Goal: Complete application form

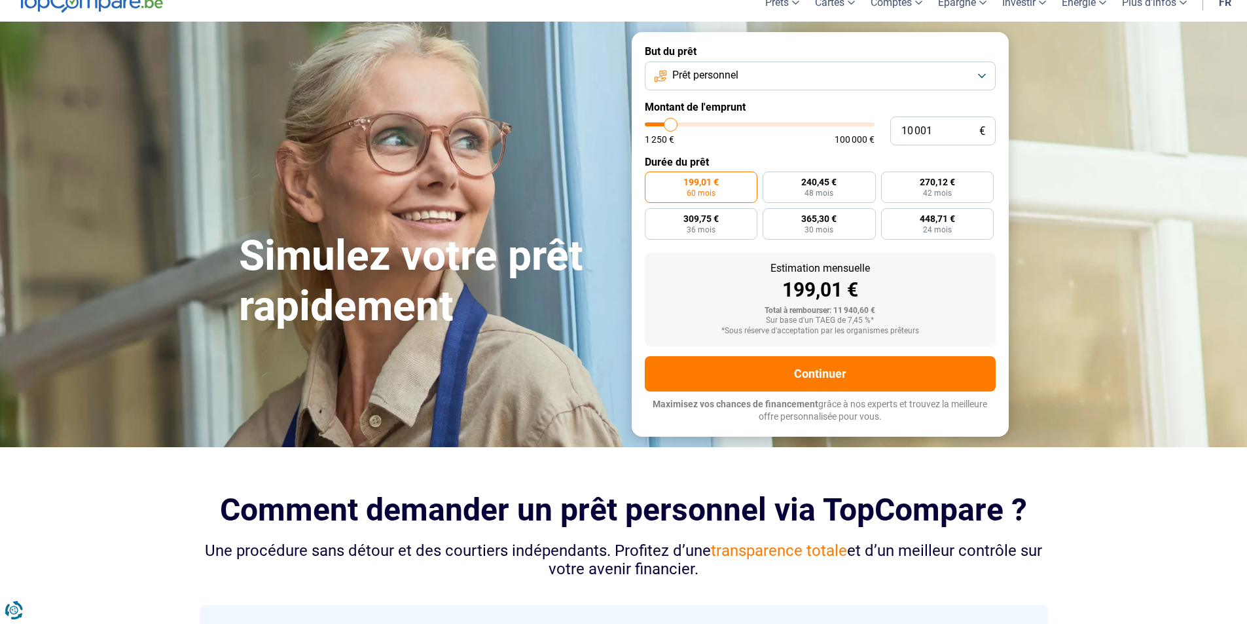
scroll to position [54, 0]
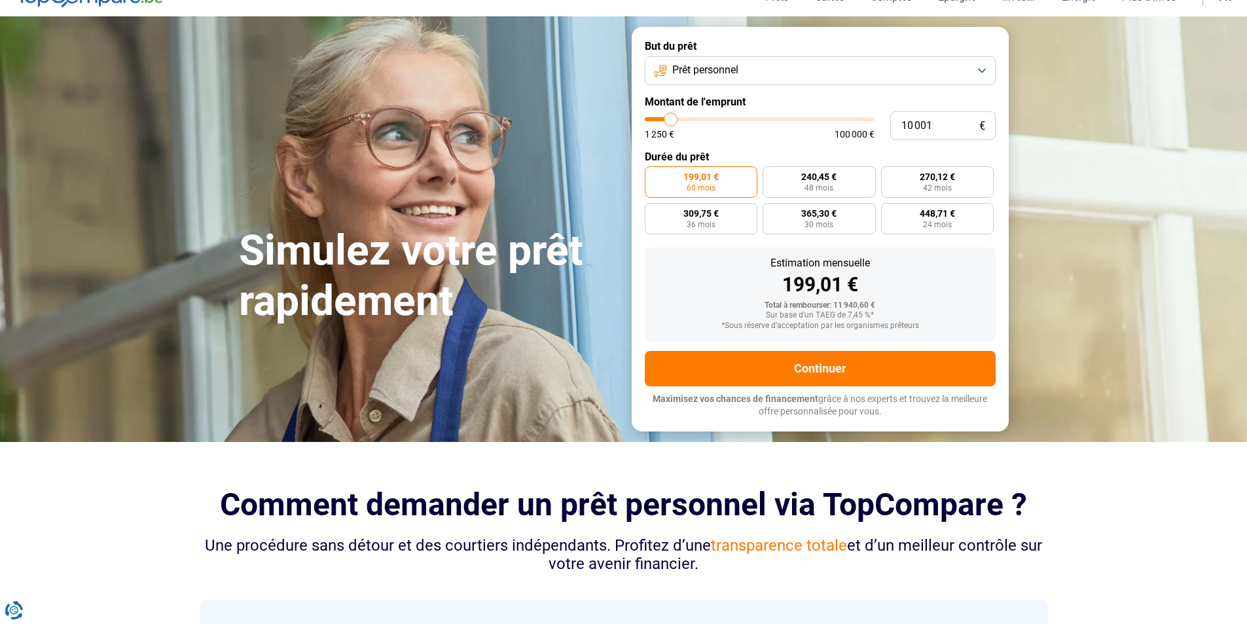
type input "12 000"
type input "12000"
type input "12 750"
type input "12750"
type input "13 250"
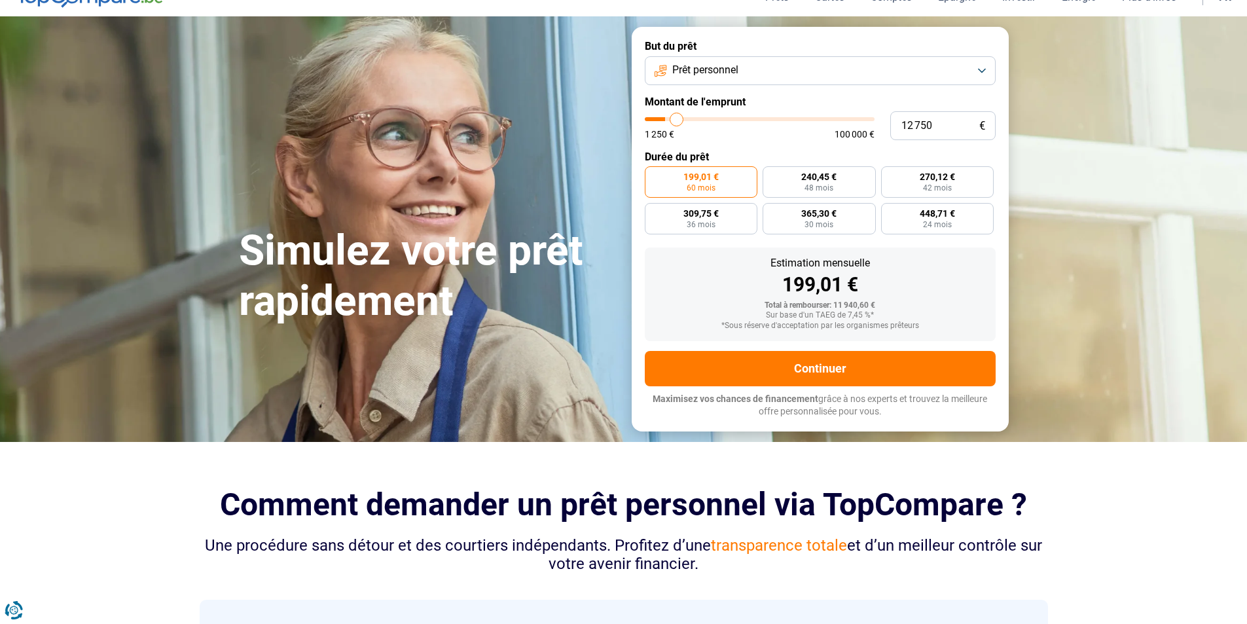
type input "13250"
type input "13 500"
type input "13500"
type input "14 250"
type input "14250"
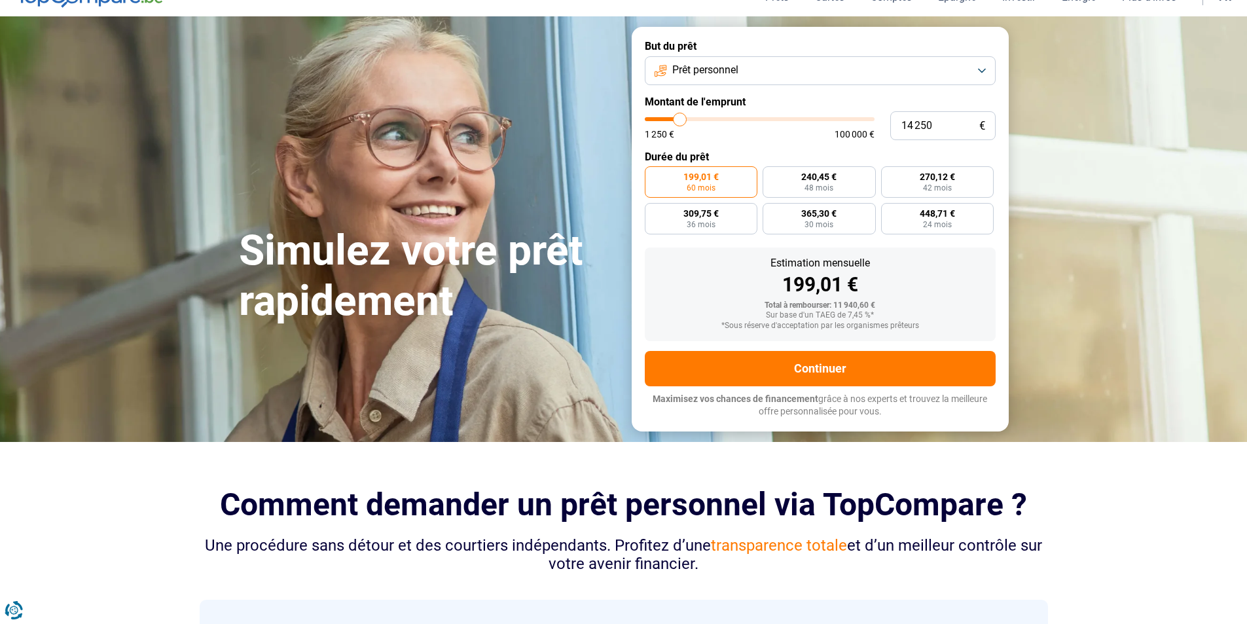
type input "14 500"
type input "14500"
type input "14 750"
type input "14750"
type input "15 000"
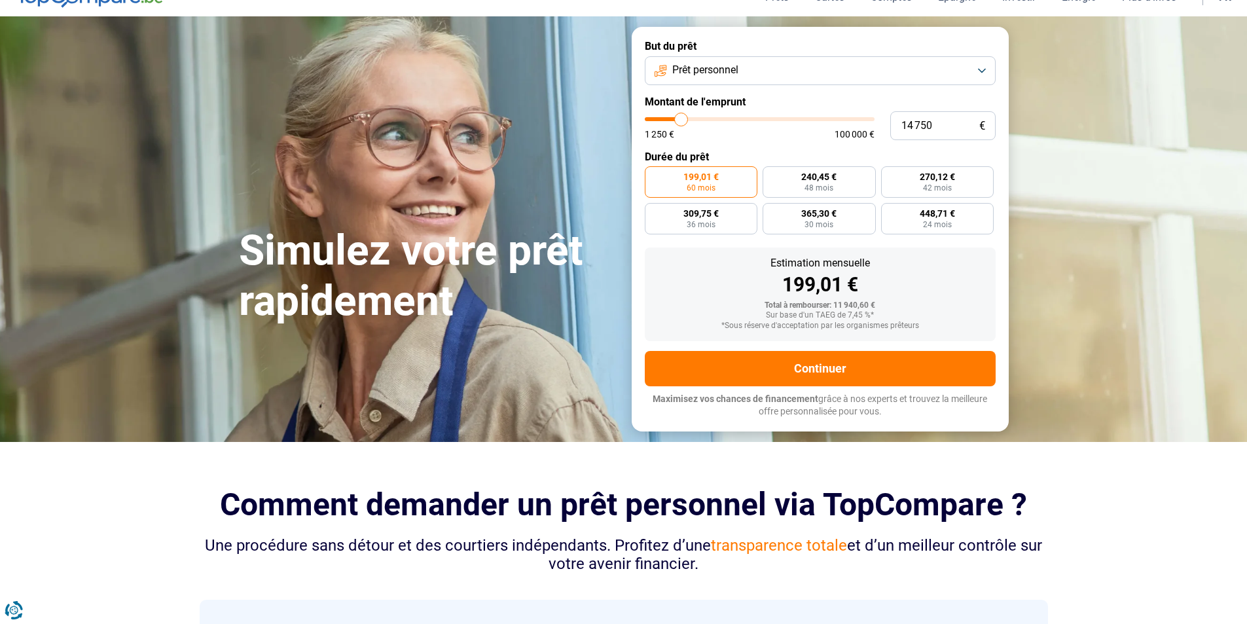
type input "15000"
type input "14 750"
type input "14750"
type input "14 500"
type input "14500"
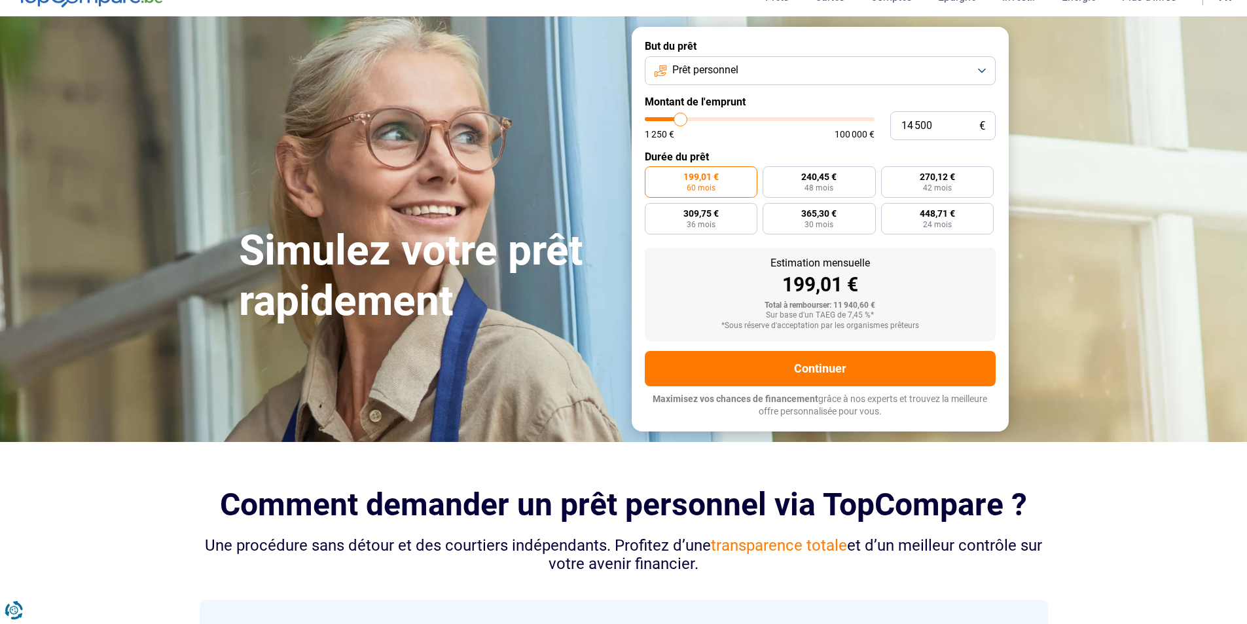
type input "14 250"
type input "14250"
type input "14 000"
type input "14000"
type input "13 500"
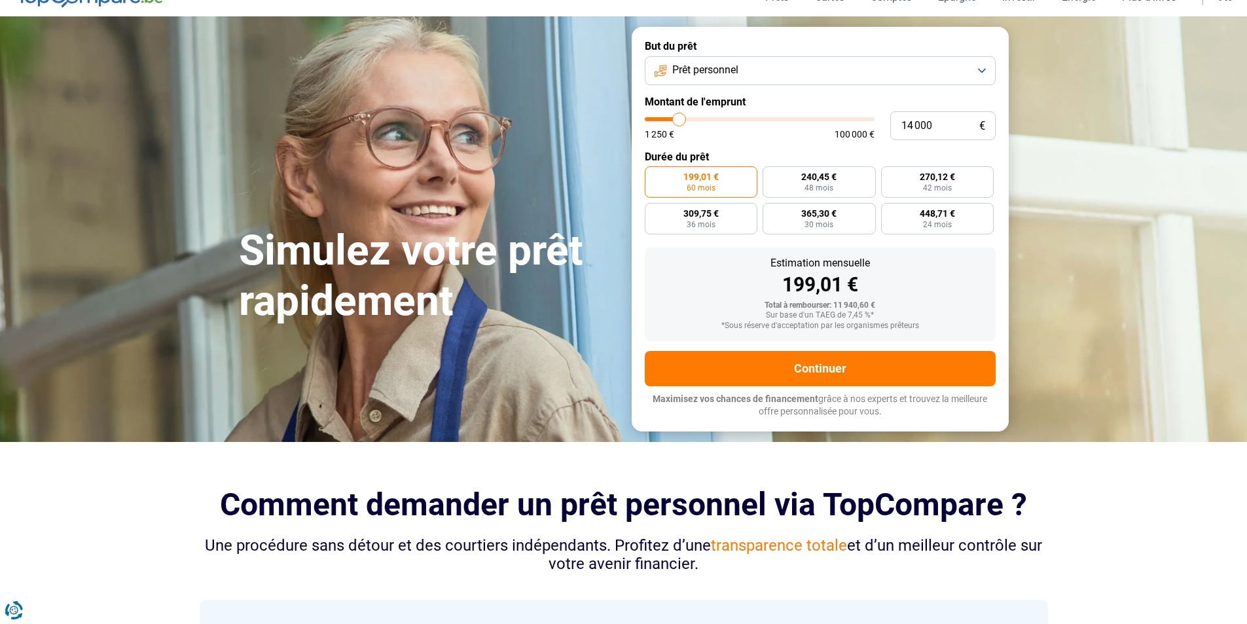
type input "13500"
type input "13 250"
type input "13250"
type input "13 000"
type input "13000"
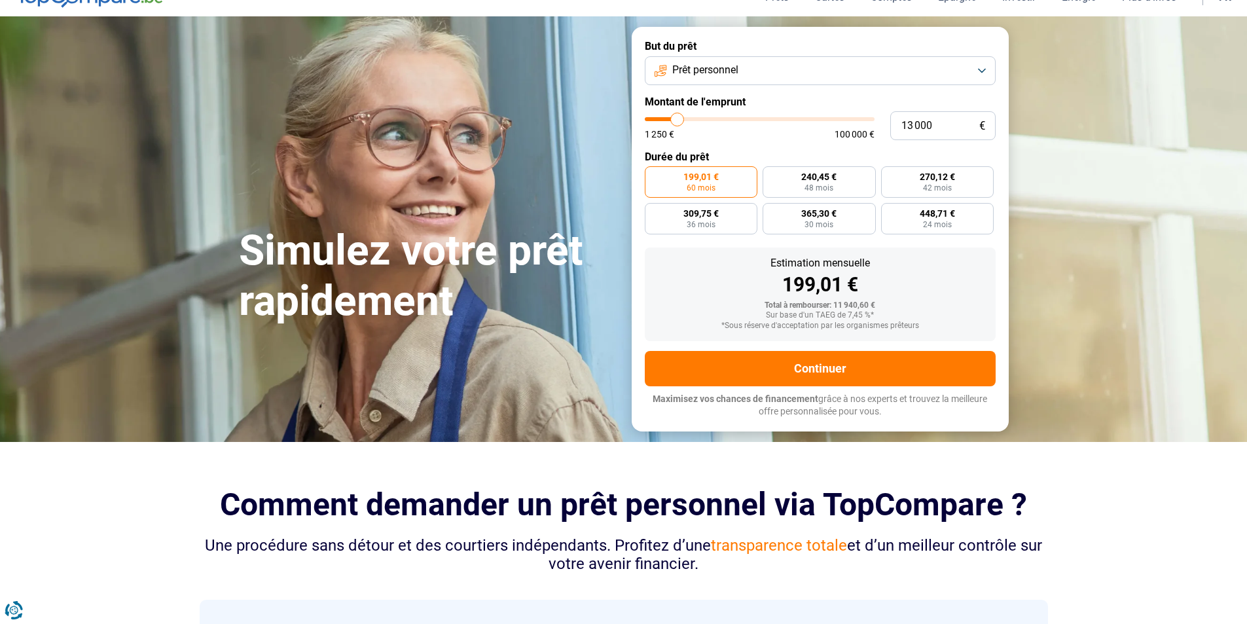
type input "12 750"
type input "12750"
type input "12 500"
type input "12500"
type input "12 000"
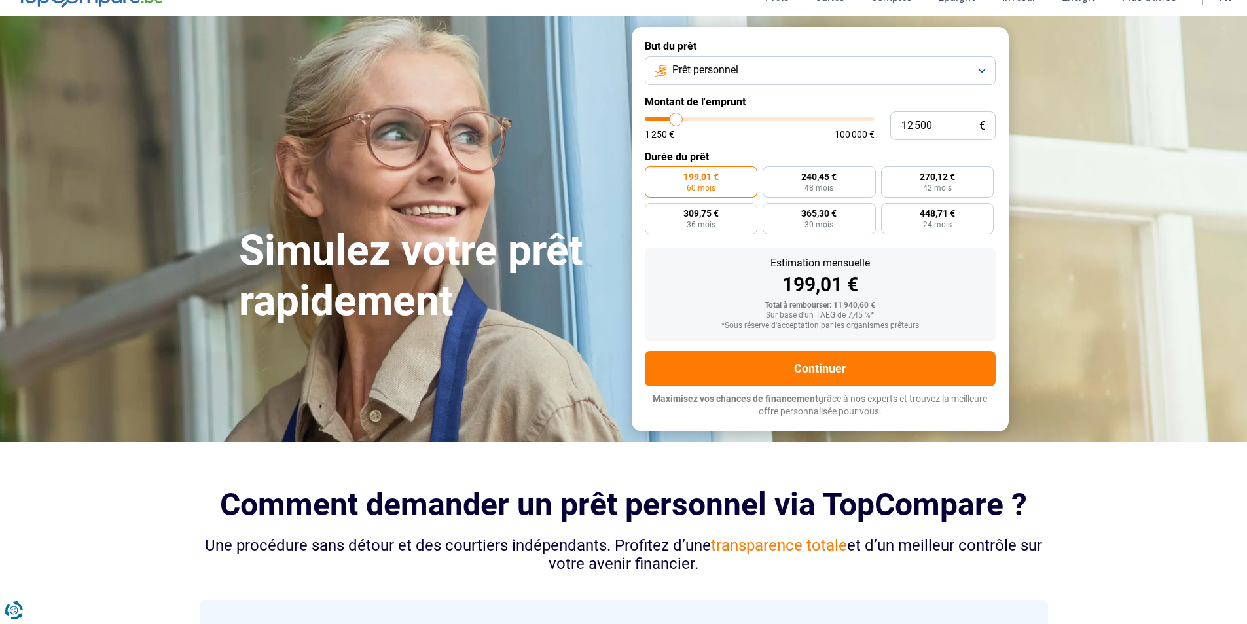
type input "12000"
type input "11 750"
type input "11750"
type input "11 250"
type input "11250"
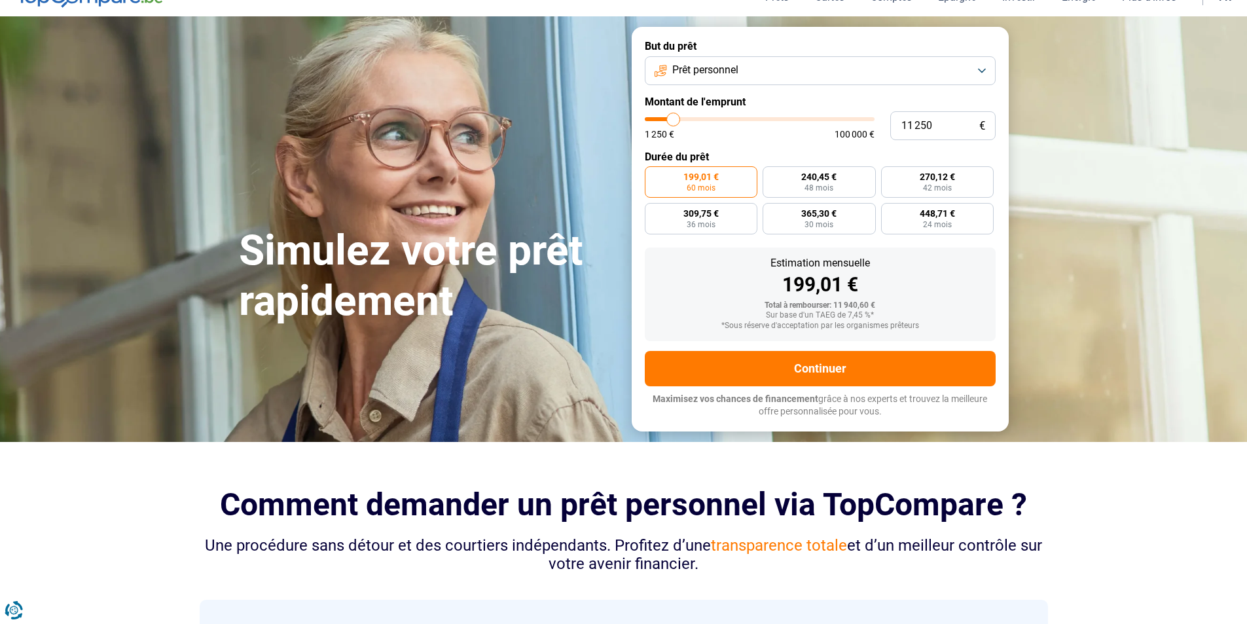
type input "11 000"
type input "11000"
type input "10 500"
type input "10500"
type input "10 000"
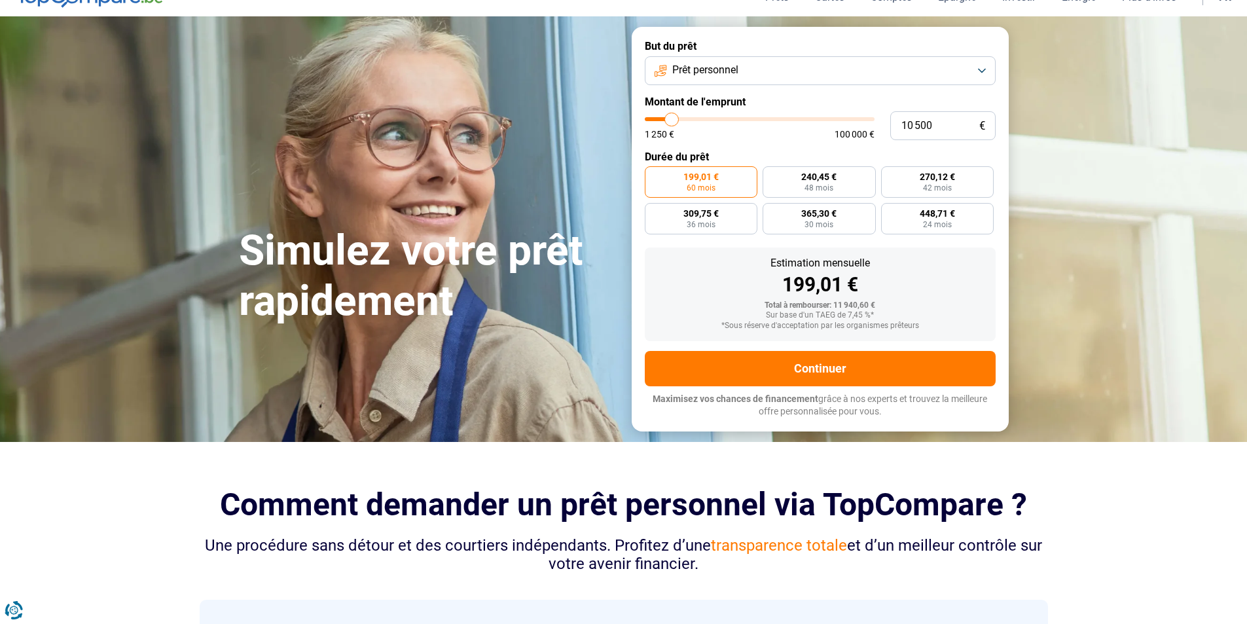
type input "10000"
type input "9 750"
type input "9750"
type input "9 000"
type input "9000"
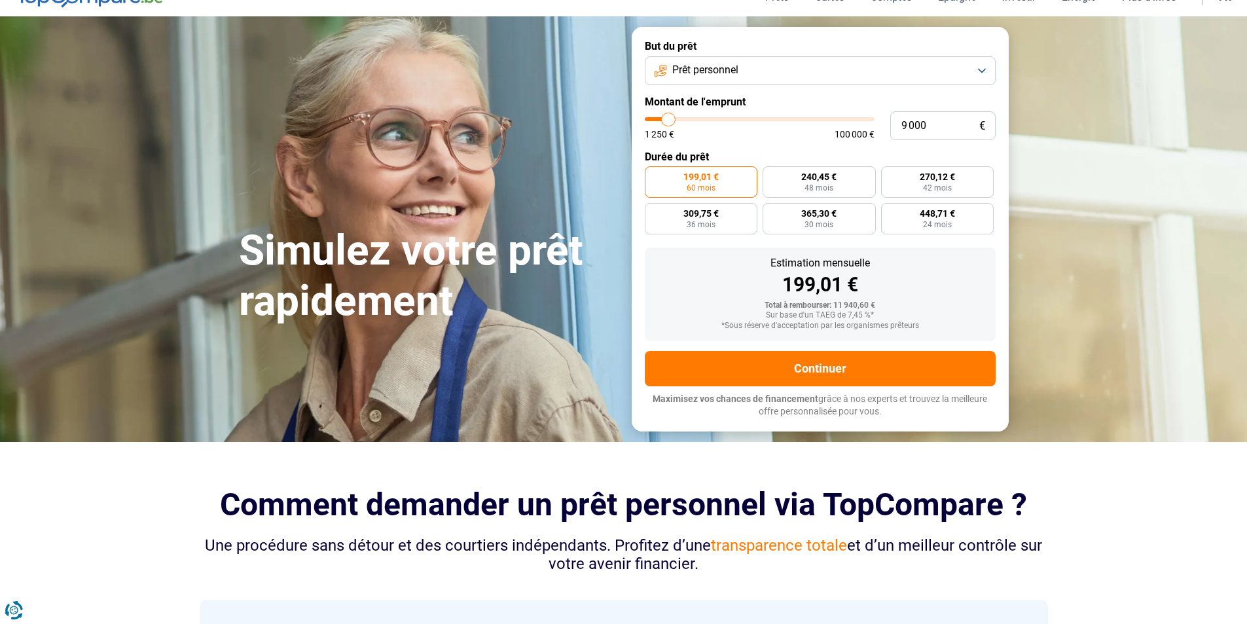
type input "8 750"
type input "8750"
type input "8 000"
type input "8000"
type input "6 750"
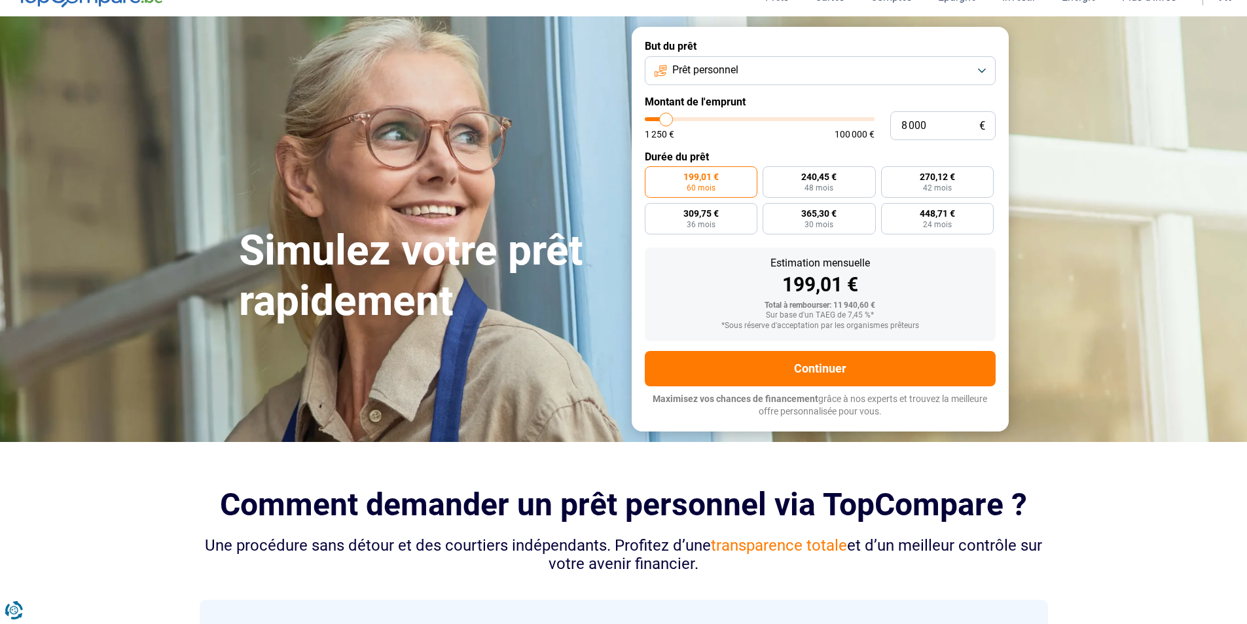
type input "6750"
type input "5 750"
type input "5750"
type input "5 000"
type input "5000"
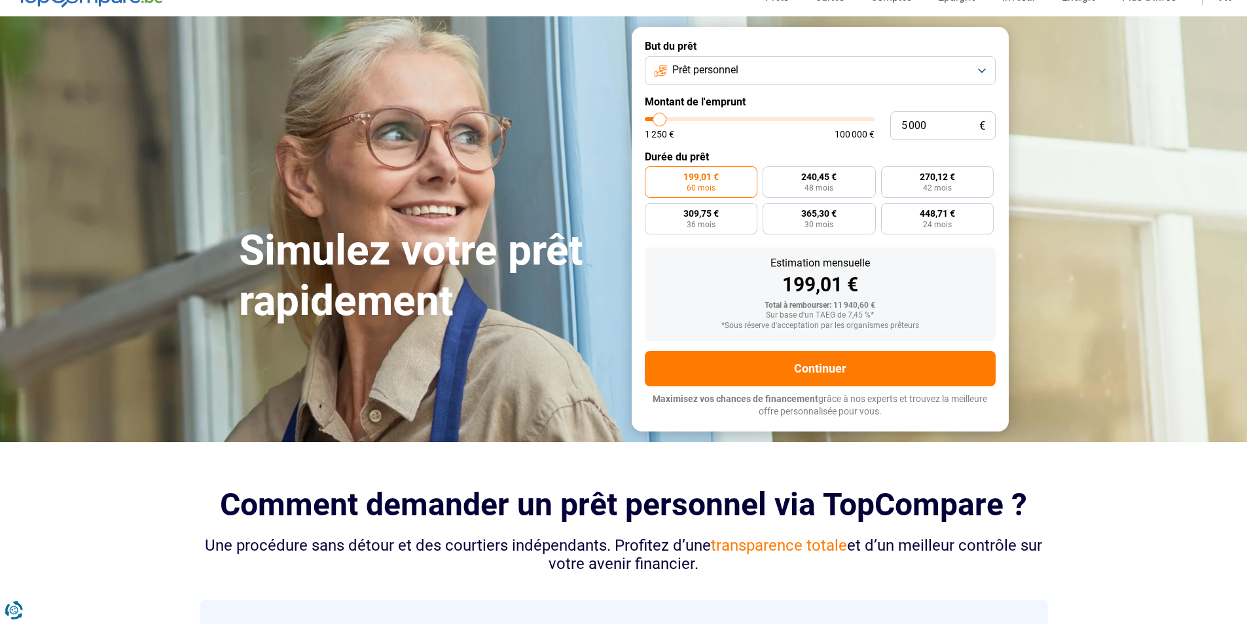
type input "4 500"
type input "4500"
type input "4 250"
type input "4250"
type input "4 000"
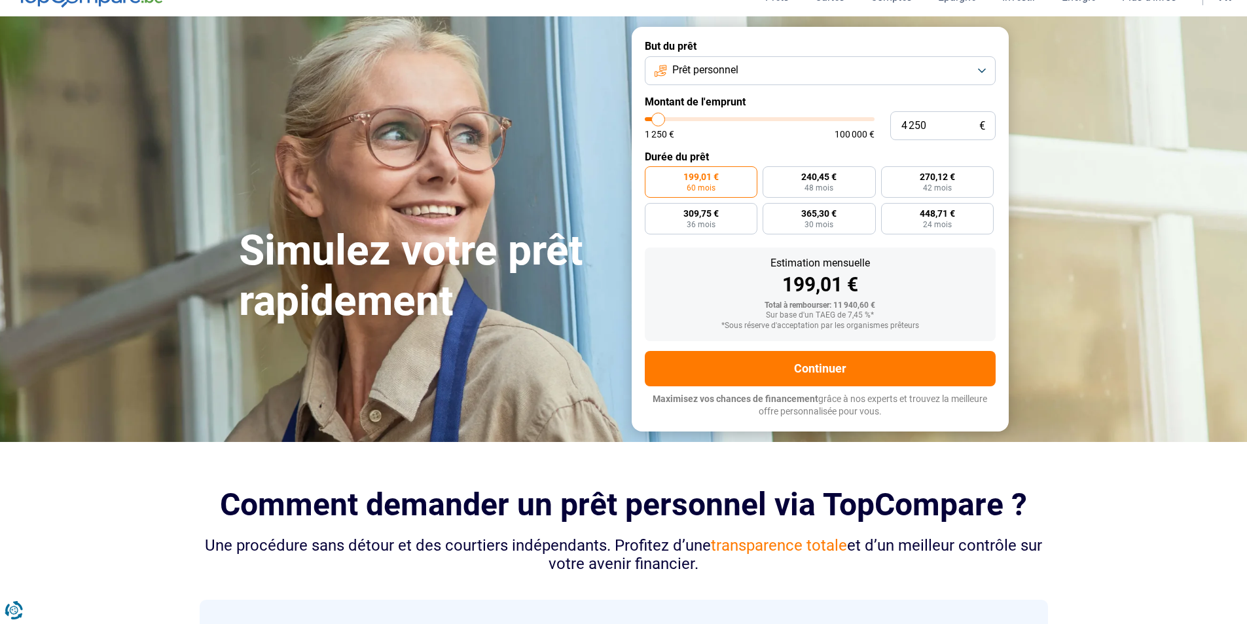
type input "4000"
type input "3 750"
type input "3750"
type input "3 500"
type input "3500"
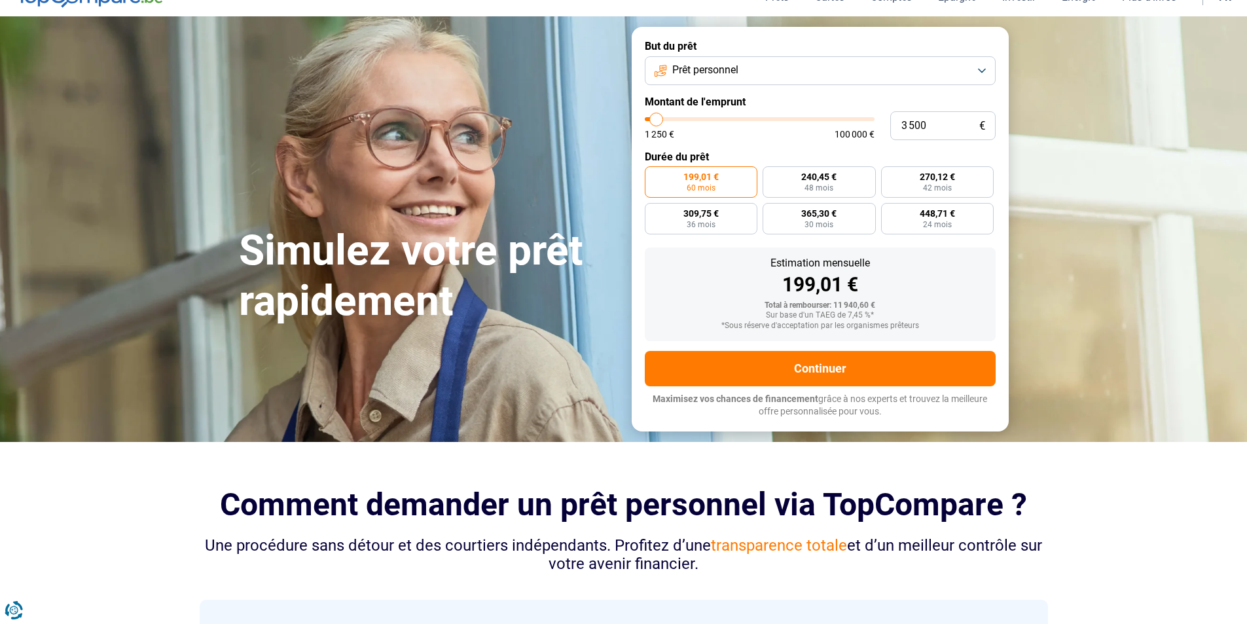
type input "3 000"
type input "3000"
type input "2 000"
type input "2000"
type input "1 250"
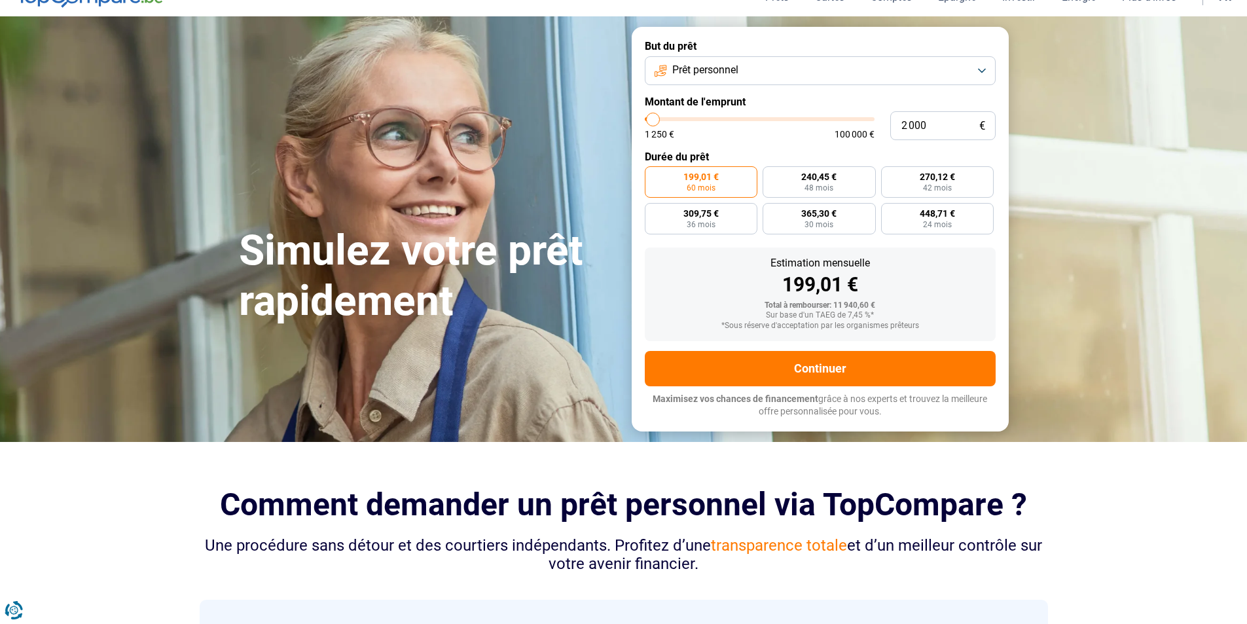
type input "1250"
type input "1 500"
type input "1500"
type input "2 250"
type input "2250"
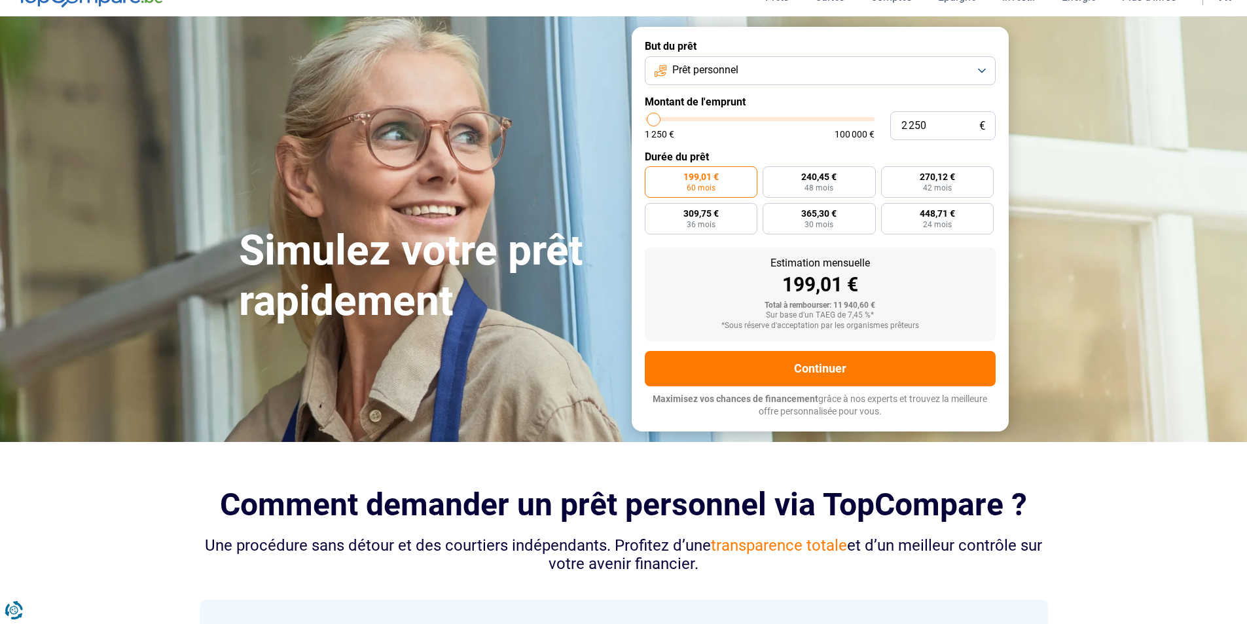
type input "2 500"
type input "2500"
type input "2 750"
type input "2750"
type input "3 000"
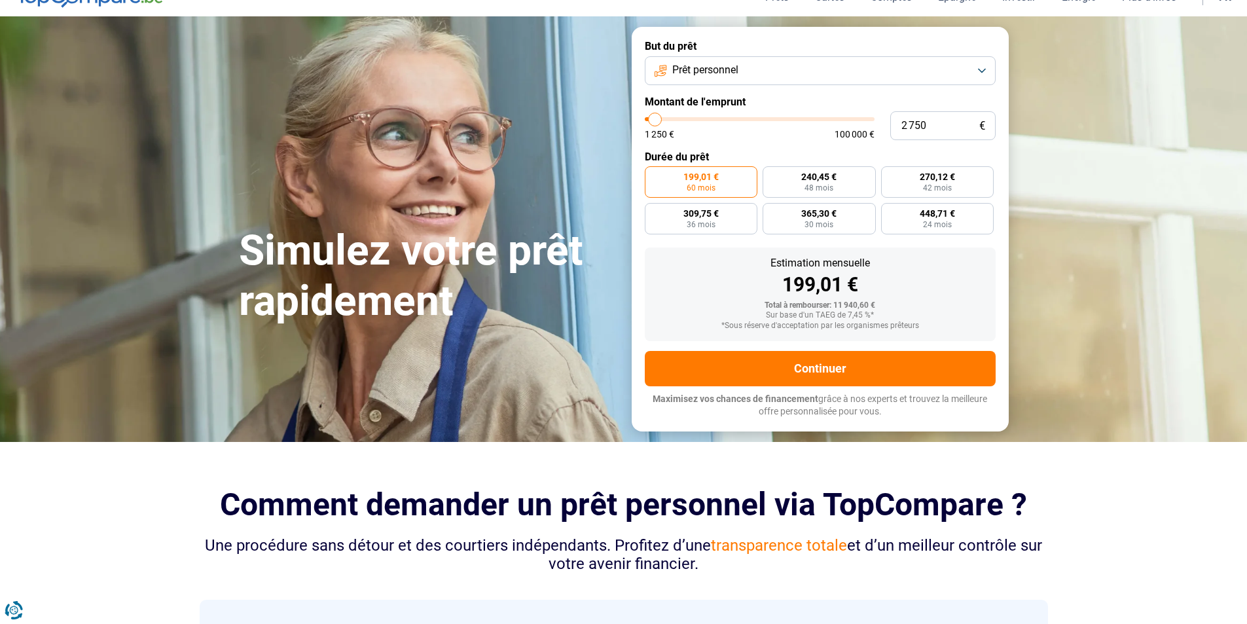
type input "3000"
type input "3 500"
type input "3500"
type input "3 750"
type input "3750"
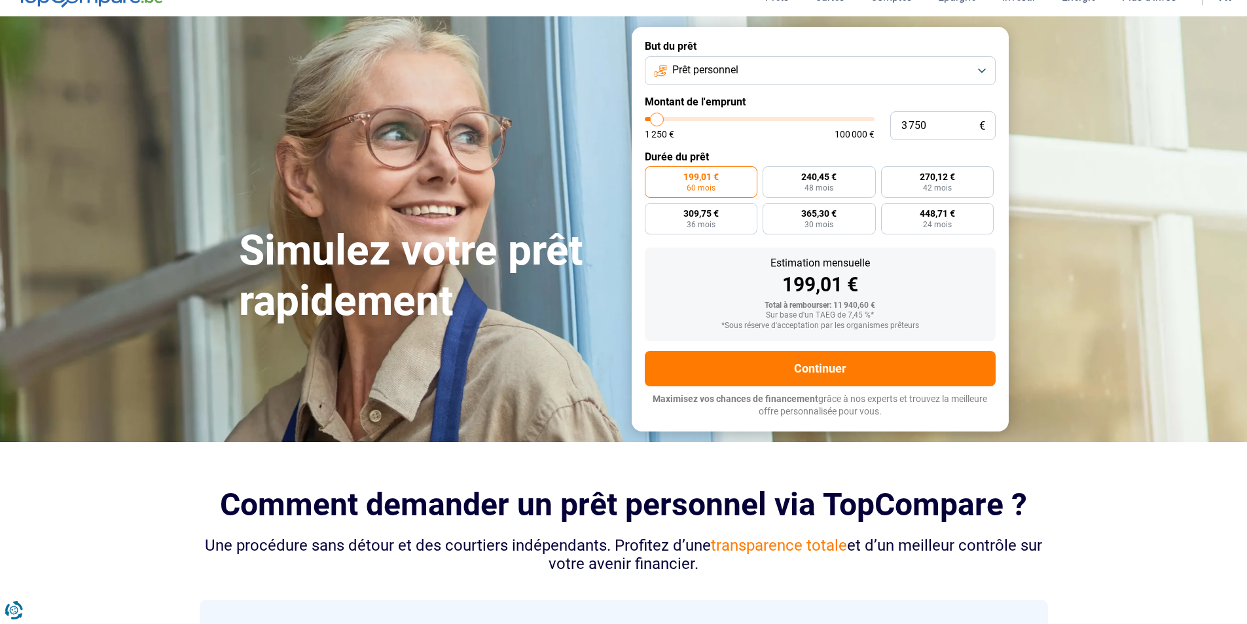
type input "4 000"
type input "4000"
type input "4 250"
type input "4250"
type input "4 000"
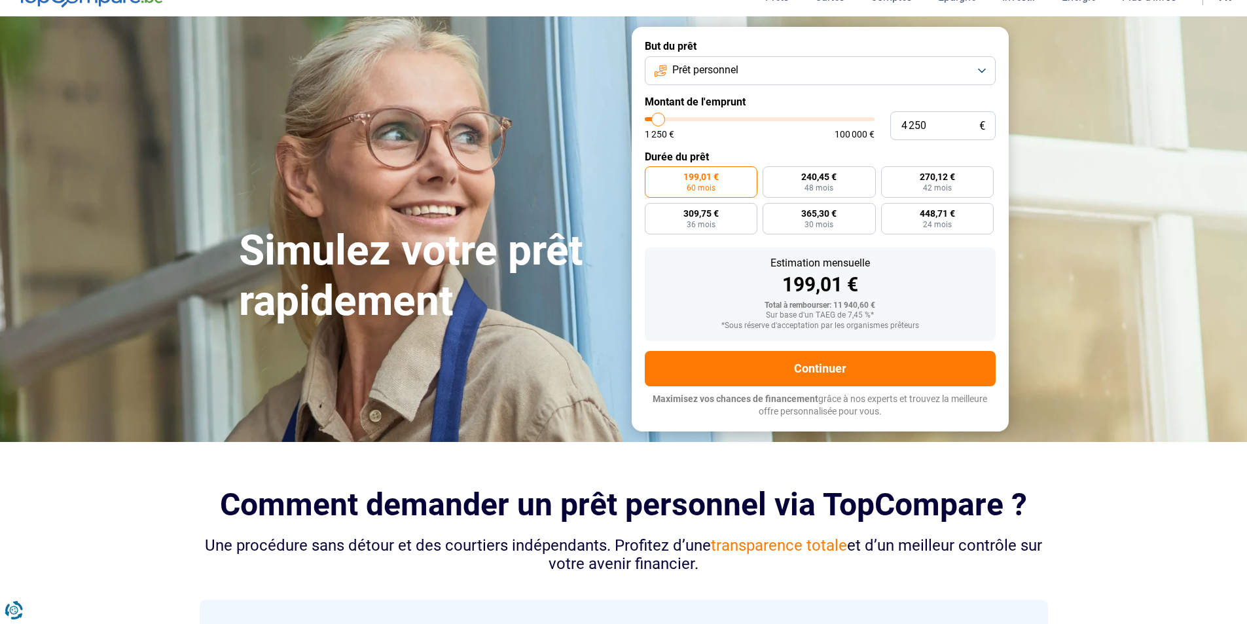
type input "4000"
type input "3 750"
type input "3750"
type input "3 500"
type input "3500"
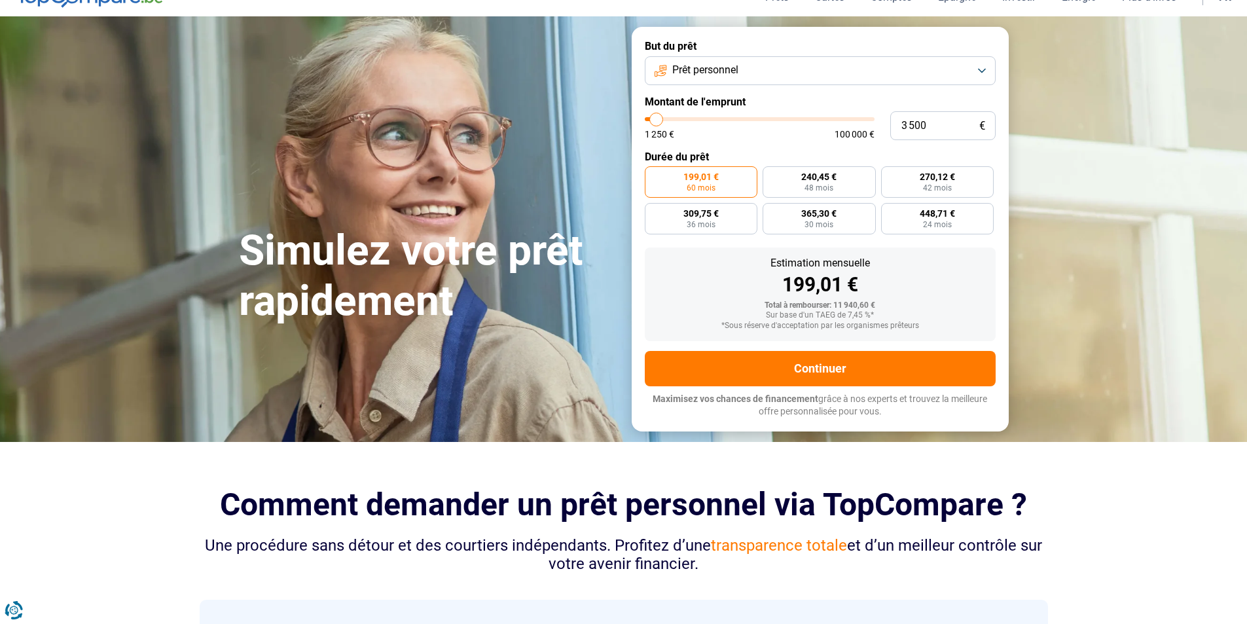
type input "3 000"
type input "3000"
type input "2 750"
type input "2750"
type input "2 500"
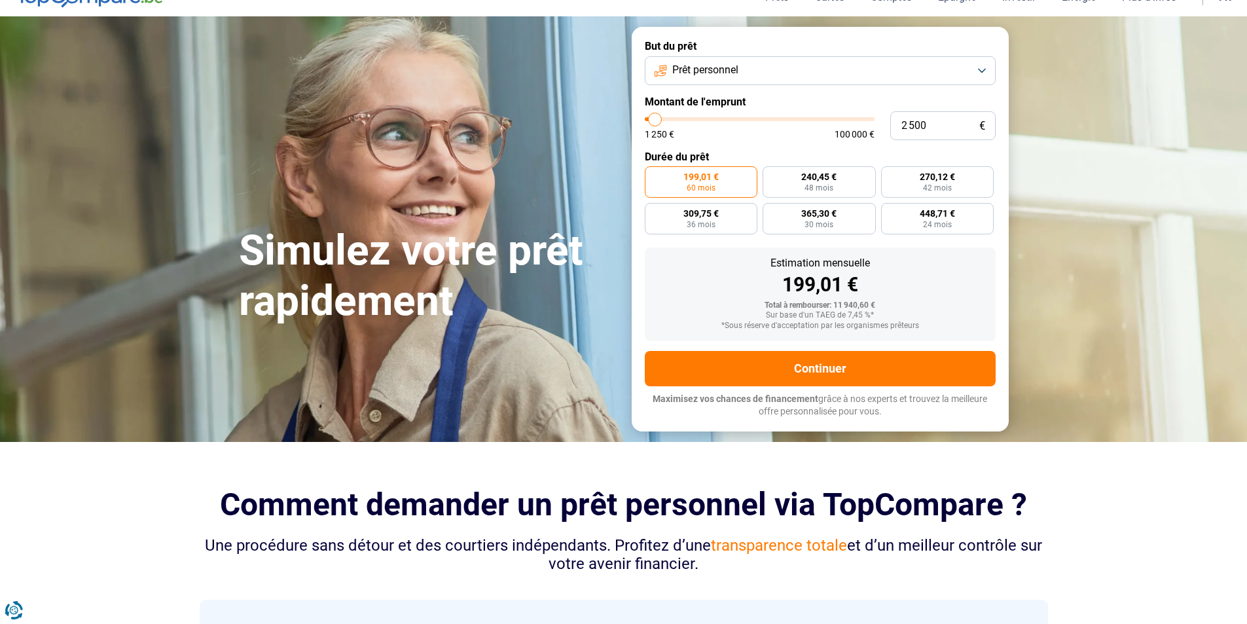
type input "2500"
type input "2 750"
type input "2750"
type input "3 000"
type input "3000"
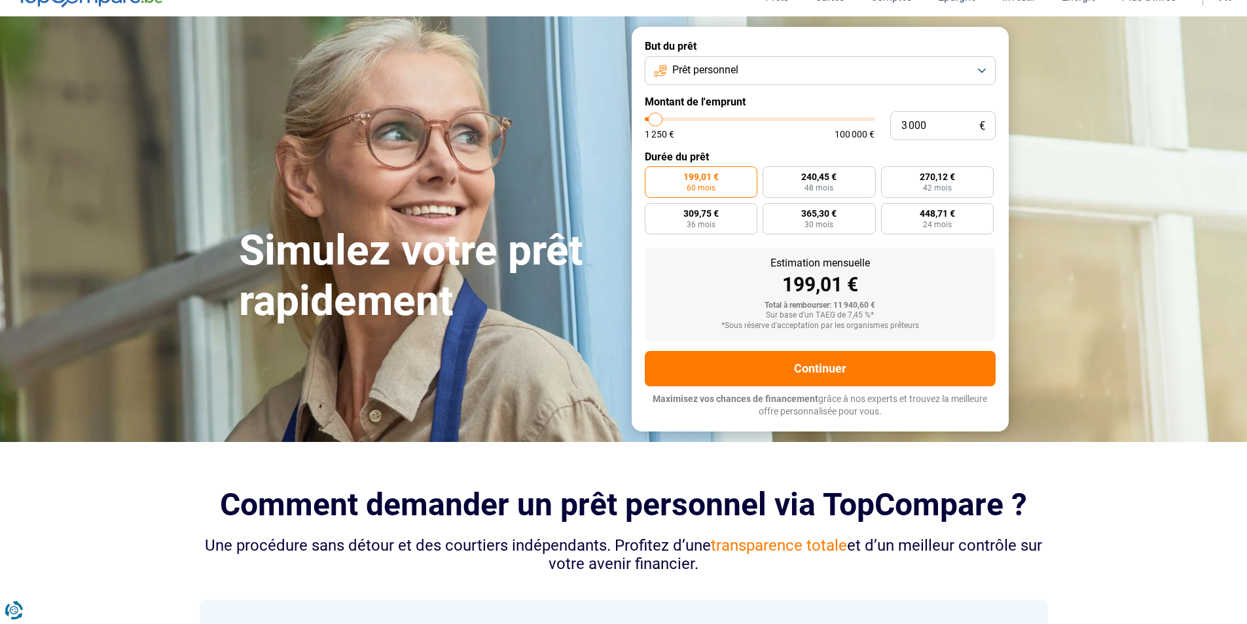
type input "3 500"
type input "3500"
type input "3 000"
drag, startPoint x: 675, startPoint y: 120, endPoint x: 656, endPoint y: 129, distance: 21.1
type input "3000"
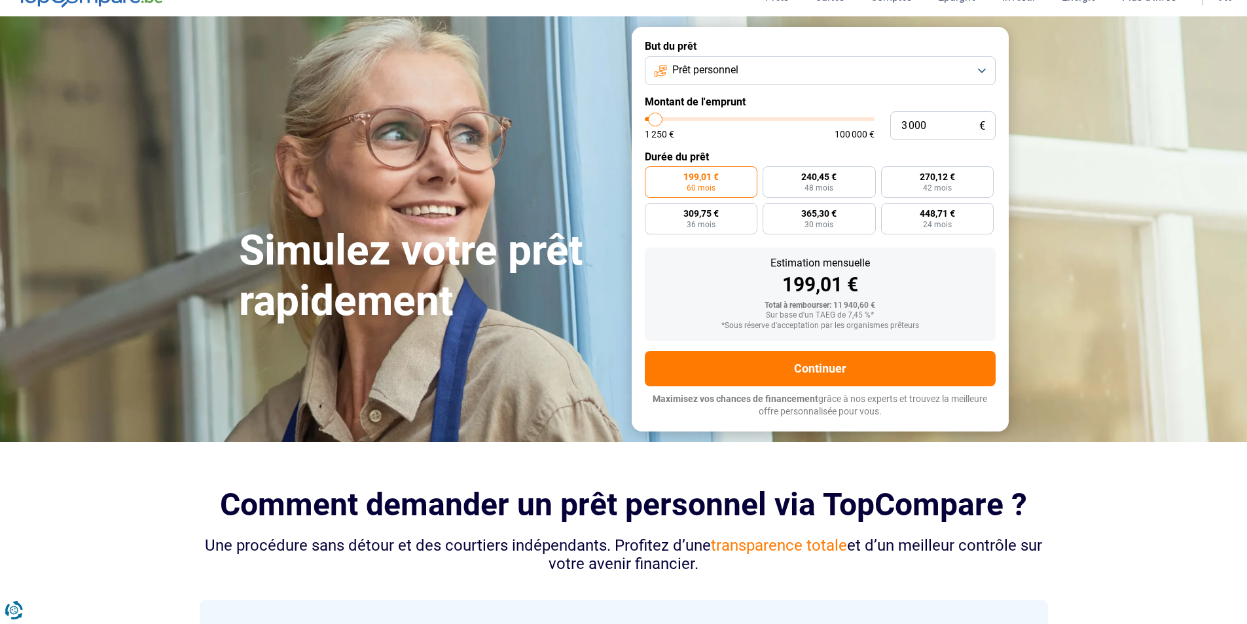
click at [656, 121] on input "range" at bounding box center [760, 119] width 230 height 4
radio input "true"
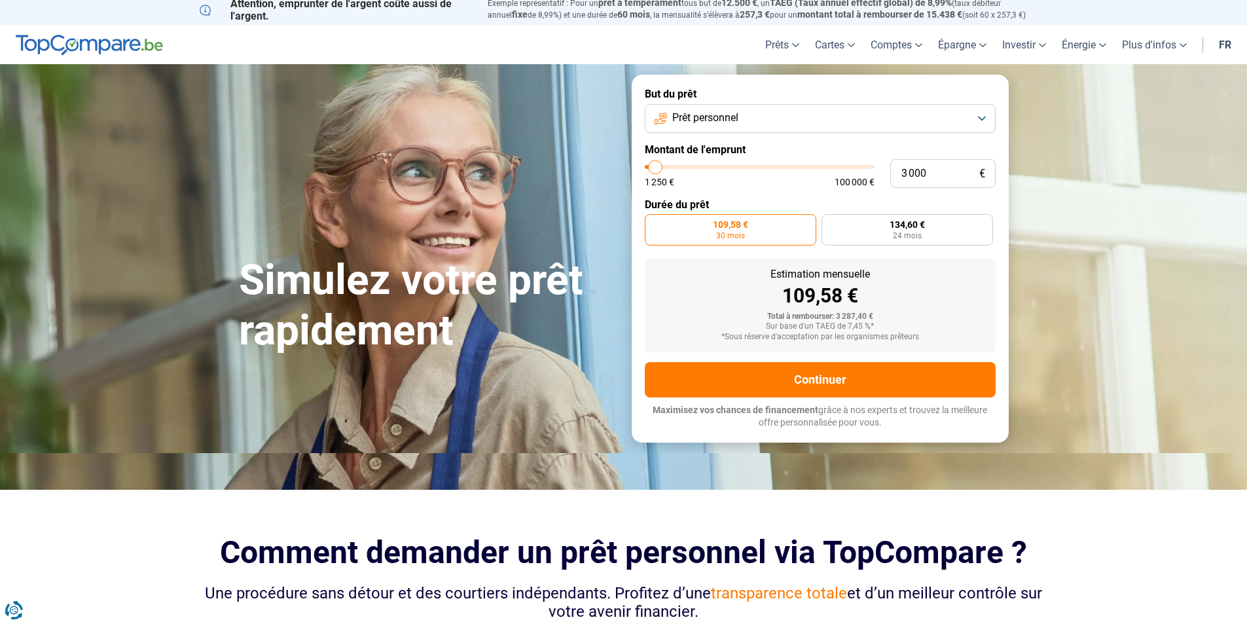
scroll to position [0, 0]
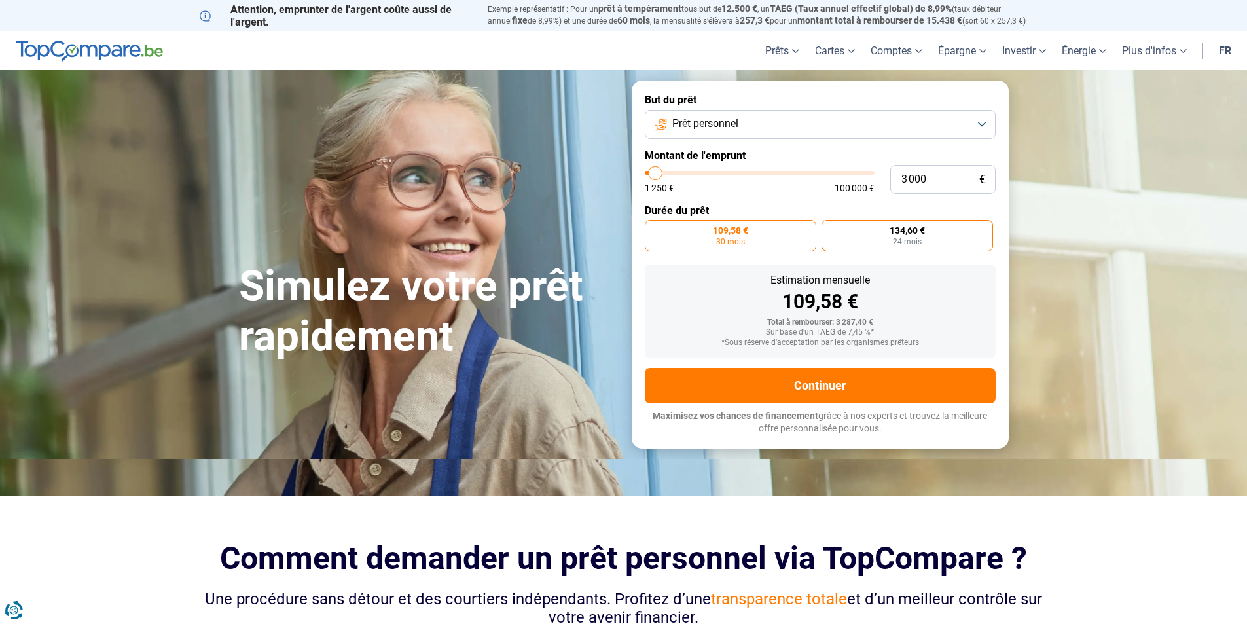
click at [886, 243] on label "134,60 € 24 mois" at bounding box center [906, 235] width 171 height 31
click at [830, 228] on input "134,60 € 24 mois" at bounding box center [825, 224] width 9 height 9
radio input "true"
click at [781, 238] on label "109,58 € 30 mois" at bounding box center [730, 235] width 171 height 31
click at [653, 228] on input "109,58 € 30 mois" at bounding box center [649, 224] width 9 height 9
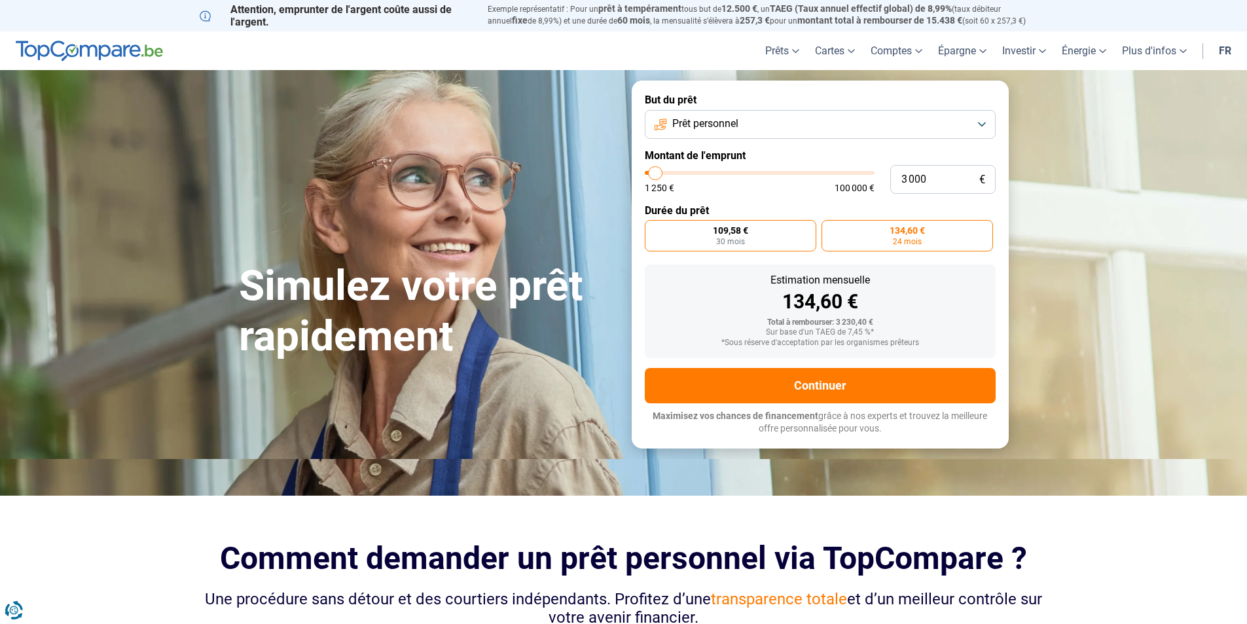
radio input "true"
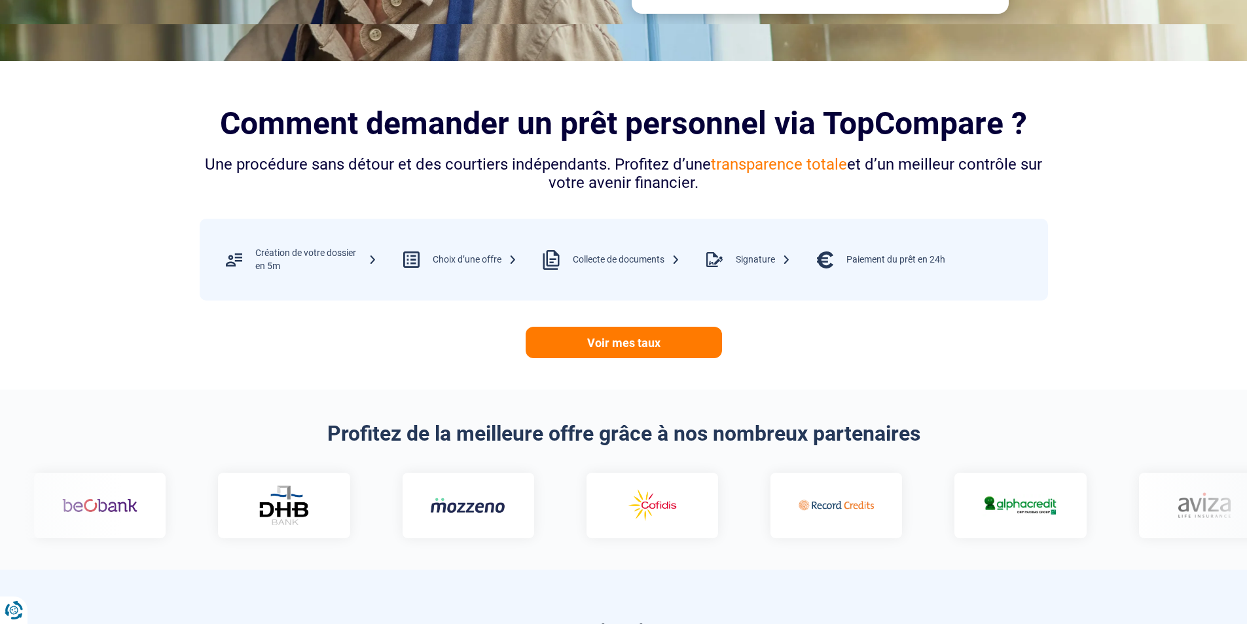
scroll to position [423, 0]
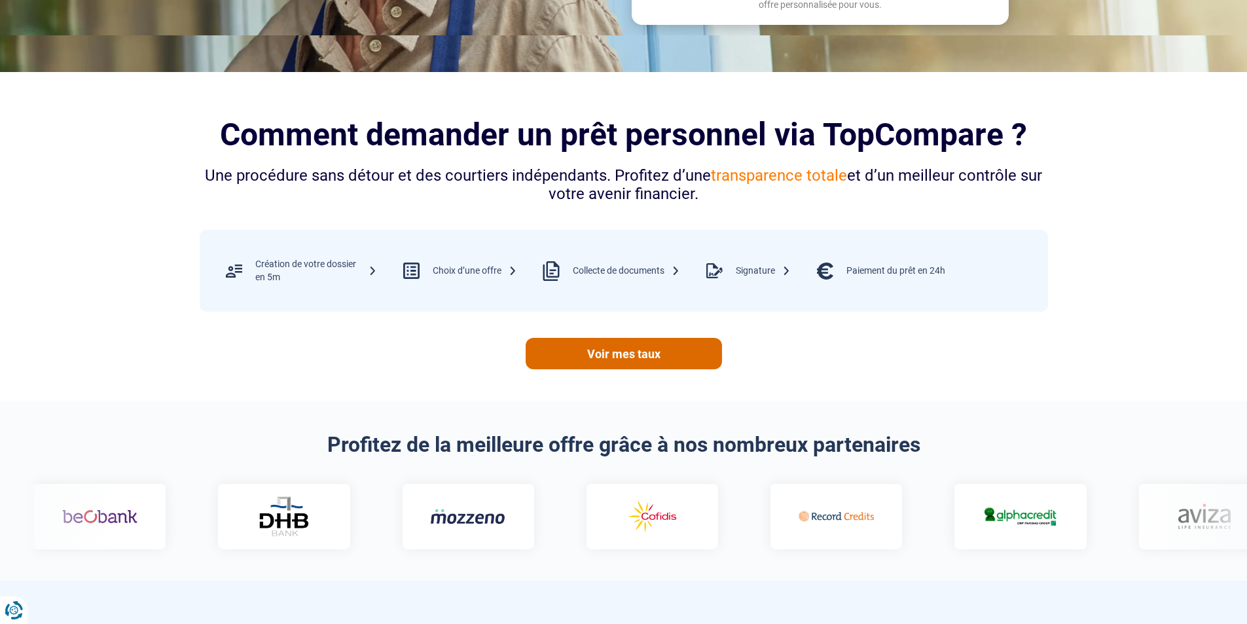
click at [588, 351] on link "Voir mes taux" at bounding box center [624, 353] width 196 height 31
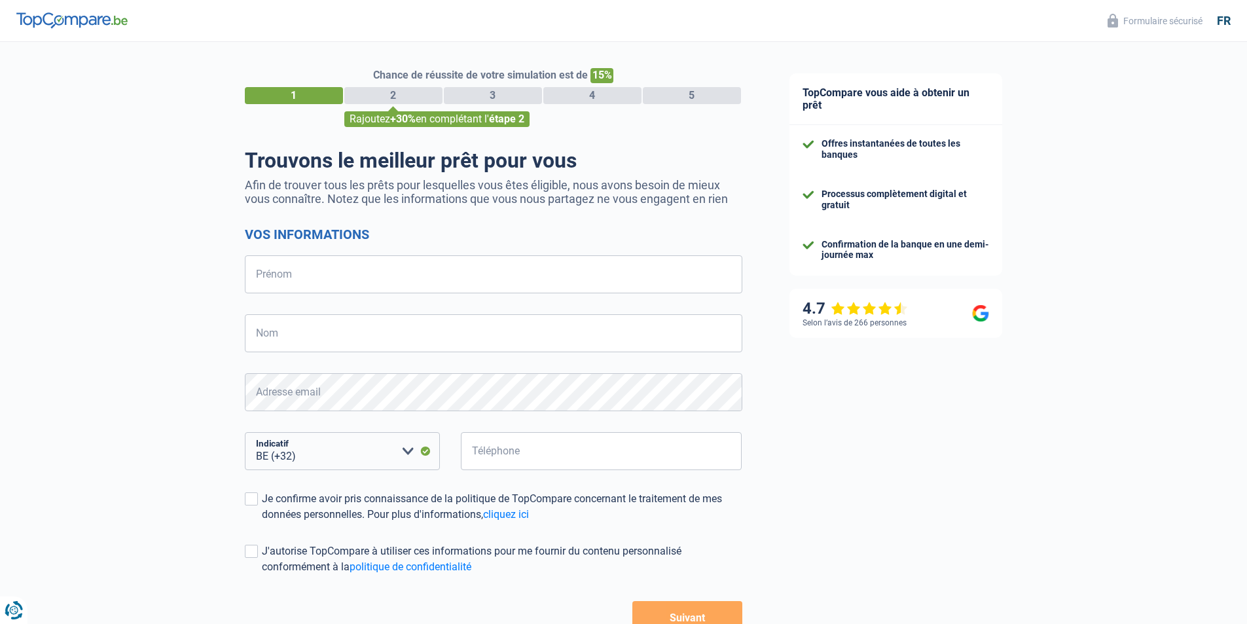
select select "32"
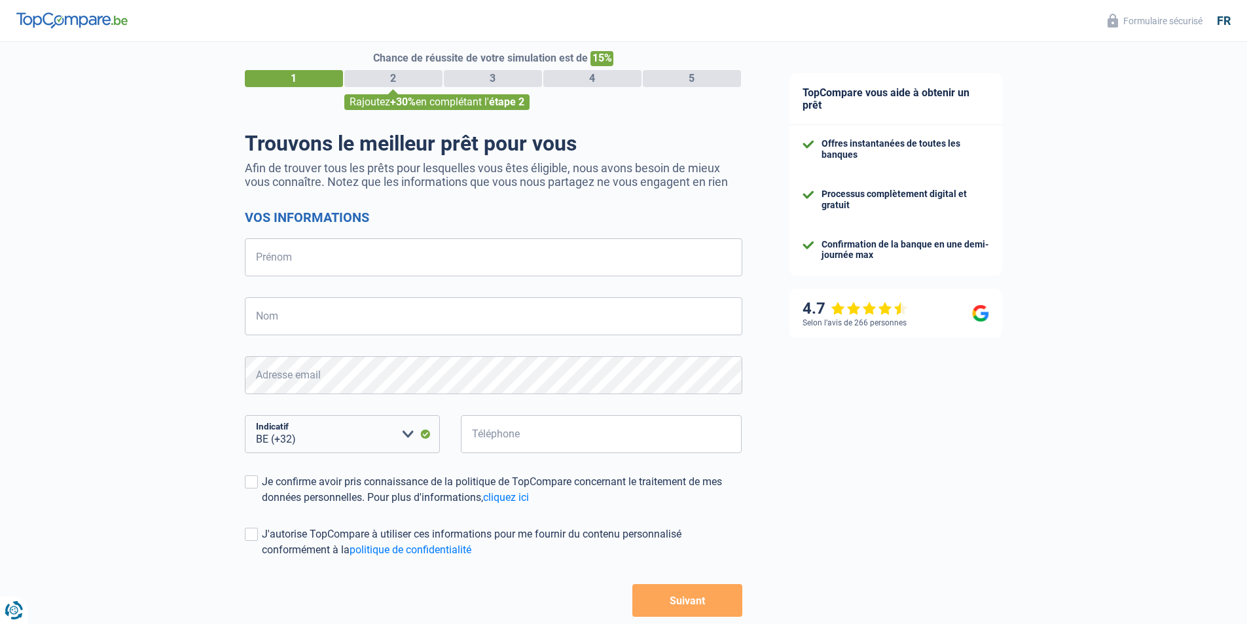
scroll to position [3, 0]
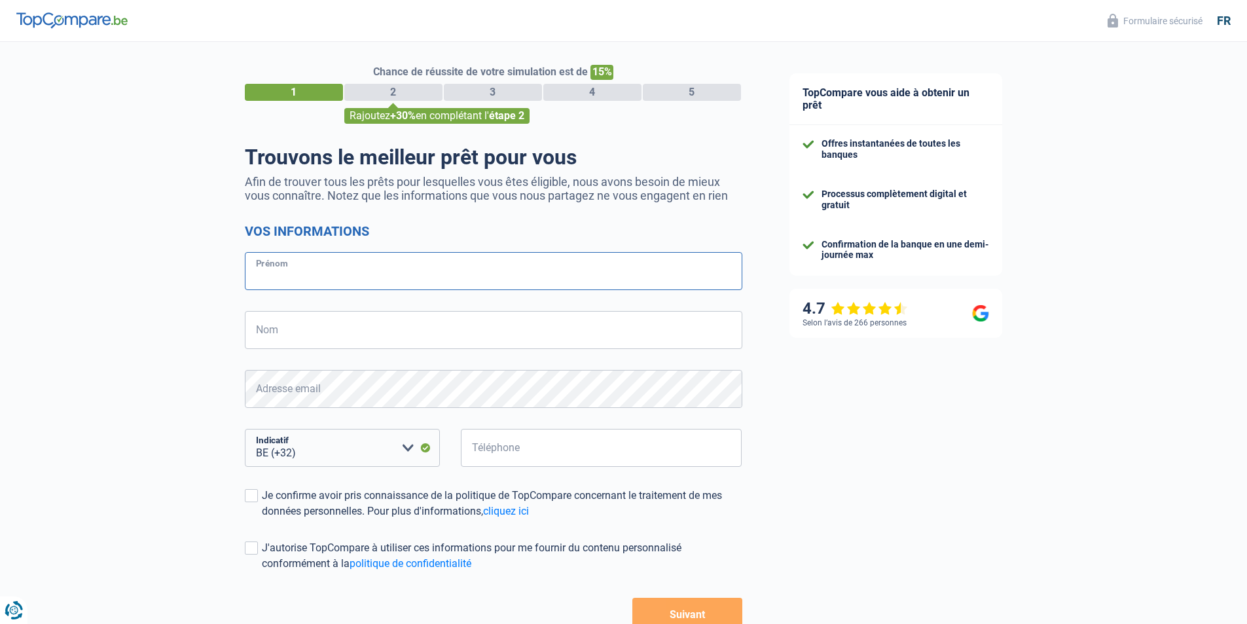
click at [500, 279] on input "Prénom" at bounding box center [493, 271] width 497 height 38
type input "Jennifer"
type input "Wyns"
type input "472740870"
click at [254, 499] on span at bounding box center [251, 495] width 13 height 13
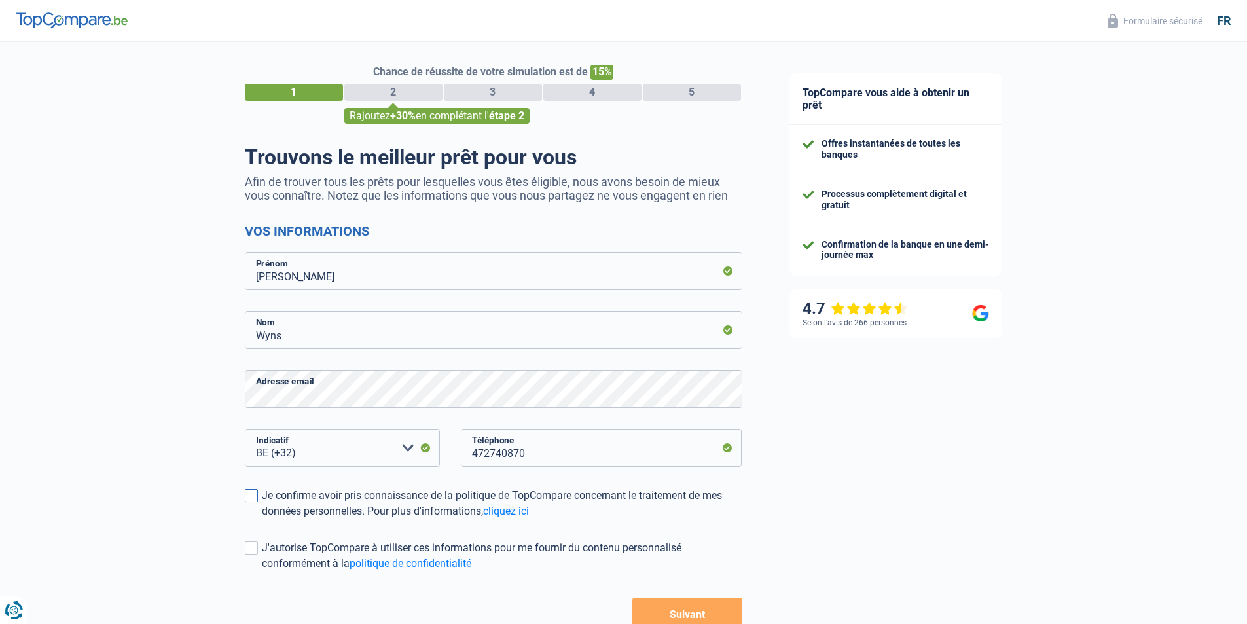
click at [262, 519] on input "Je confirme avoir pris connaissance de la politique de TopCompare concernant le…" at bounding box center [262, 519] width 0 height 0
click at [685, 610] on button "Suivant" at bounding box center [686, 614] width 109 height 33
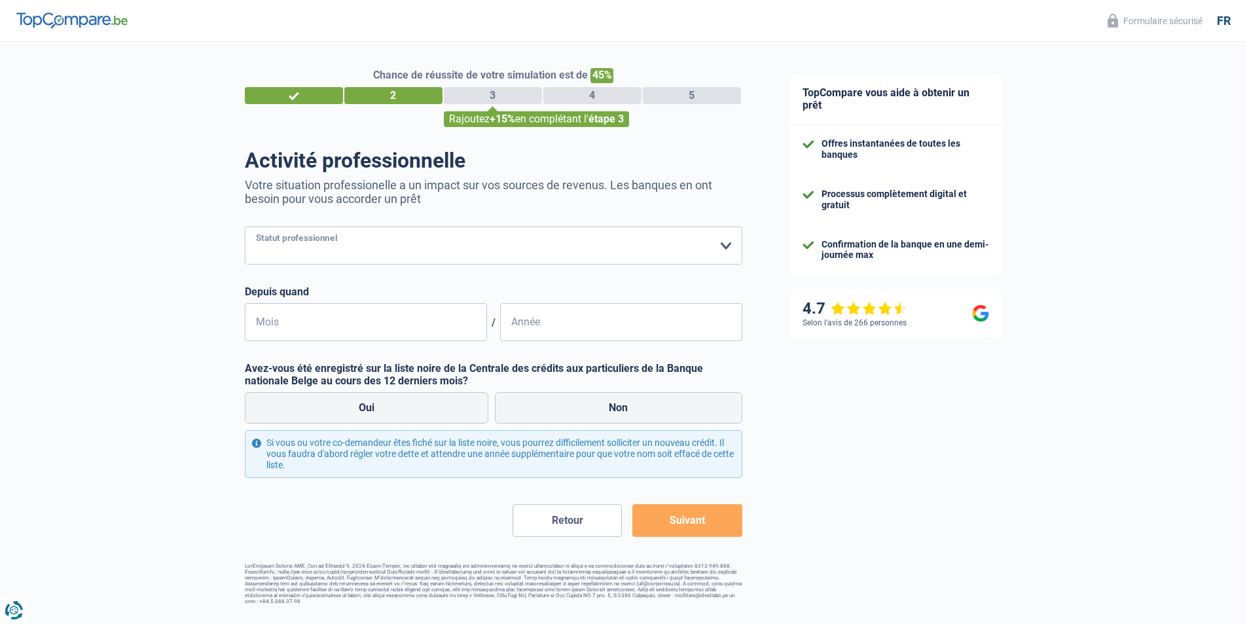
click at [728, 249] on select "Ouvrier Employé privé Employé public Invalide Indépendant Pensionné Chômeur Mut…" at bounding box center [493, 245] width 497 height 38
select select "publicEmployee"
click at [245, 228] on select "Ouvrier Employé privé Employé public Invalide Indépendant Pensionné Chômeur Mut…" at bounding box center [493, 245] width 497 height 38
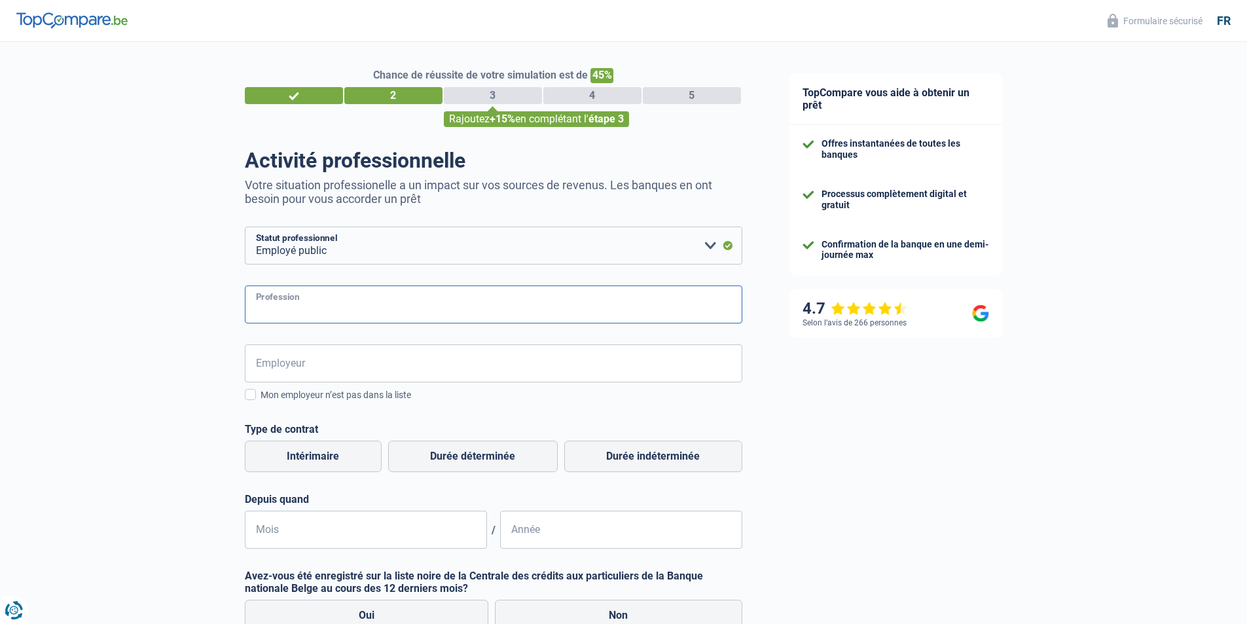
click at [654, 309] on input "Profession" at bounding box center [493, 304] width 497 height 38
drag, startPoint x: 303, startPoint y: 310, endPoint x: 361, endPoint y: 298, distance: 59.6
click at [304, 310] on input "Sécrétaier chef de service" at bounding box center [493, 304] width 497 height 38
type input "Sécrétaire chef de service"
click at [323, 370] on input "Employeur" at bounding box center [493, 363] width 497 height 38
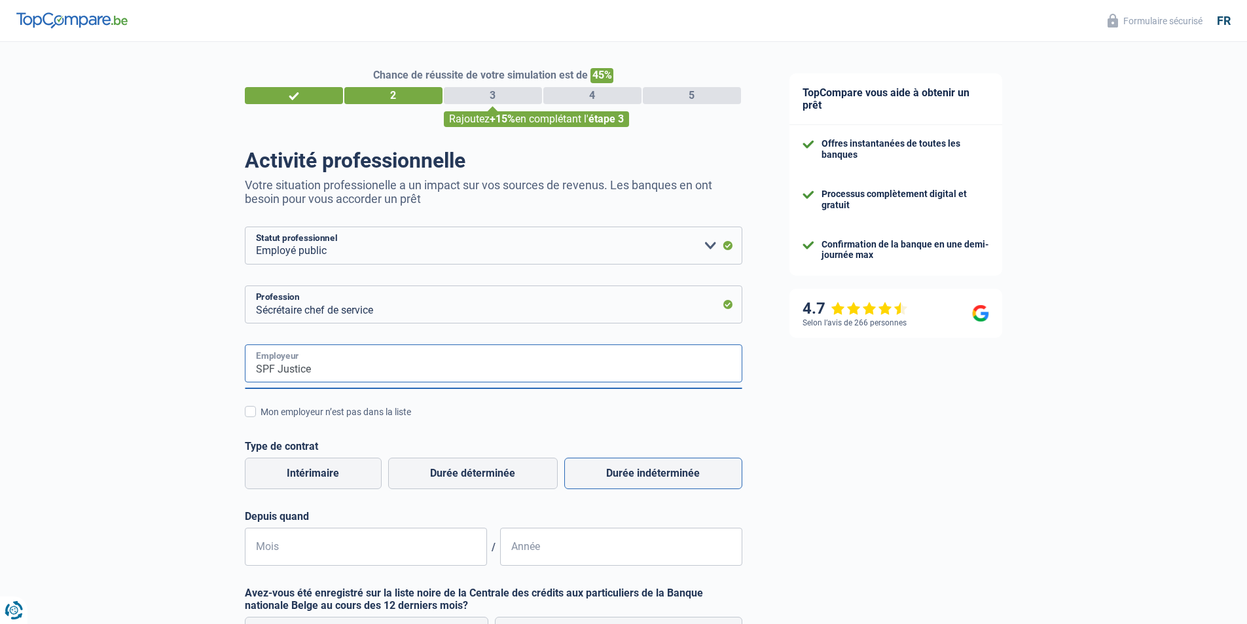
type input "SPF Justice"
click at [633, 472] on label "Durée indéterminée" at bounding box center [653, 472] width 178 height 31
click at [633, 472] on input "Durée indéterminée" at bounding box center [653, 472] width 178 height 31
radio input "true"
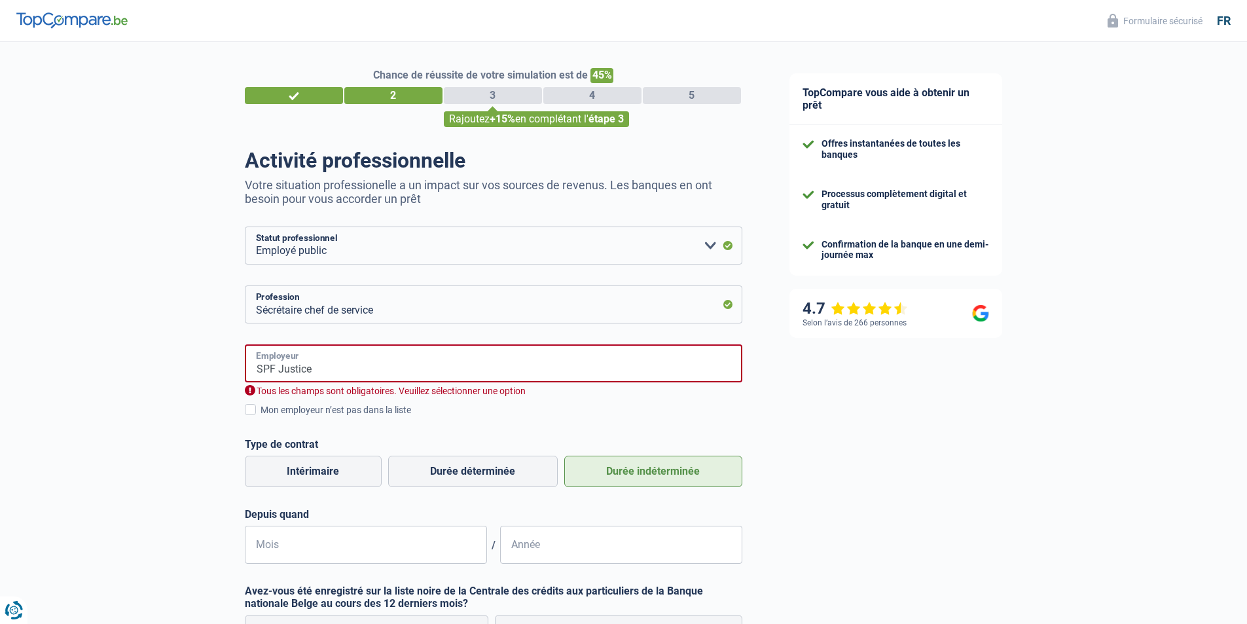
click at [482, 372] on input "SPF Justice" at bounding box center [493, 363] width 497 height 38
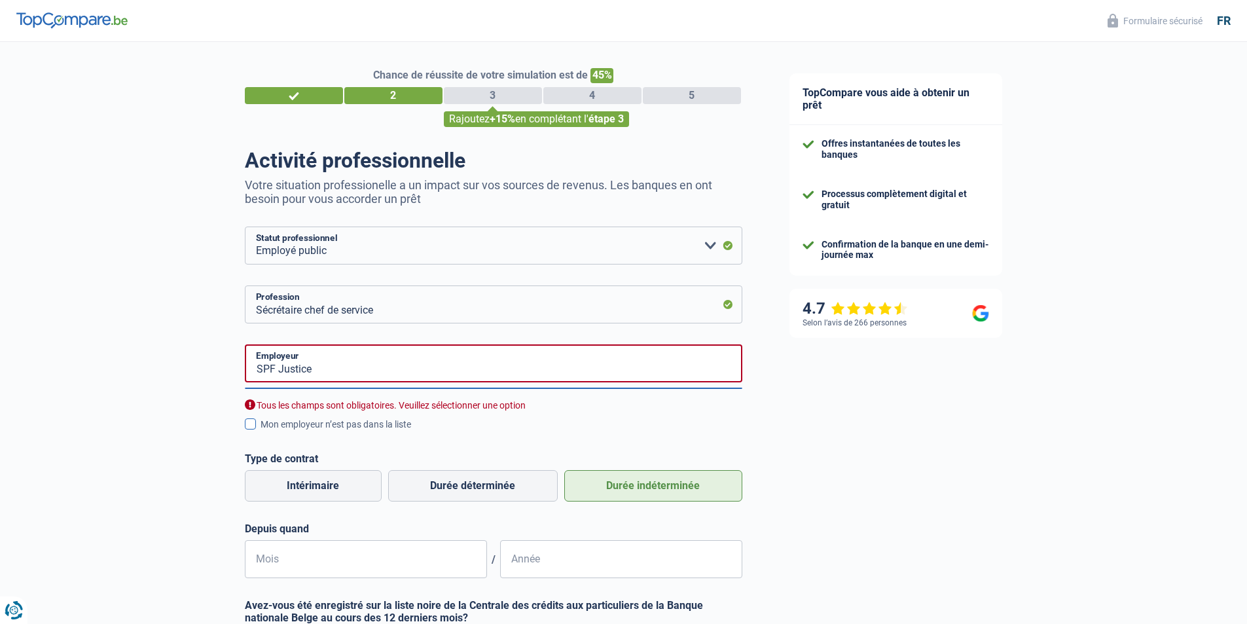
click at [386, 426] on div "Mon employeur n’est pas dans la liste" at bounding box center [501, 425] width 482 height 14
click at [260, 431] on input "Mon employeur n’est pas dans la liste" at bounding box center [260, 431] width 0 height 0
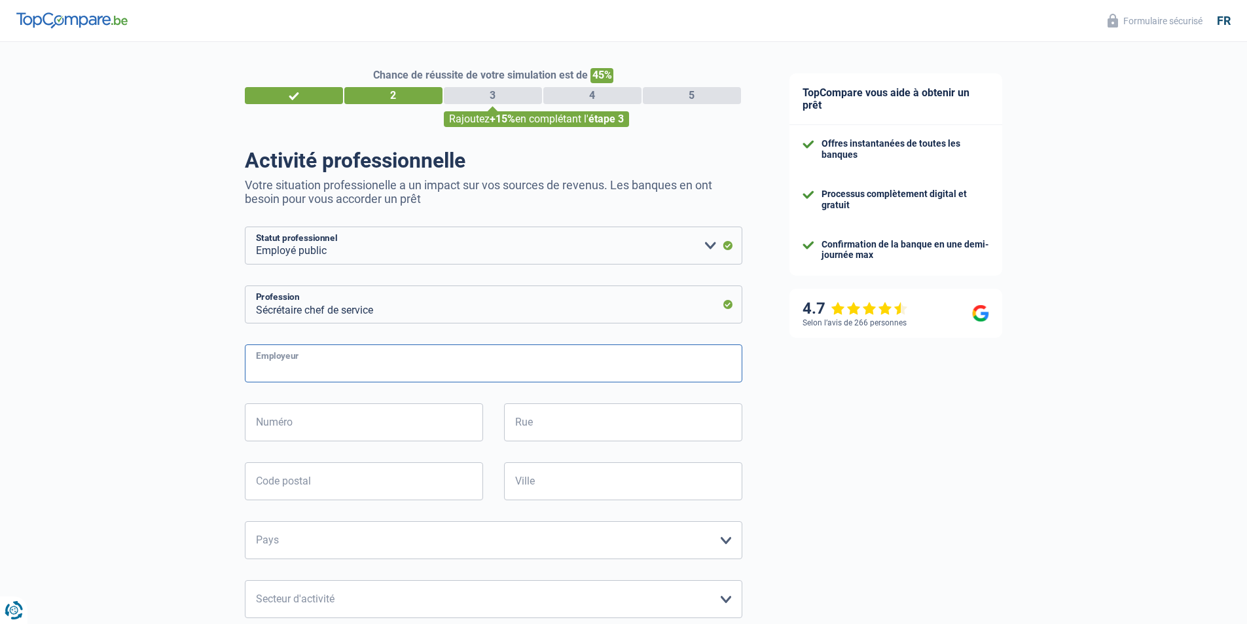
click at [427, 359] on input "Employeur" at bounding box center [493, 363] width 497 height 38
type input "Parquet Sécurité routière"
type input "Rue de Loxum 25"
type input "1000"
type input "BRUXELLES"
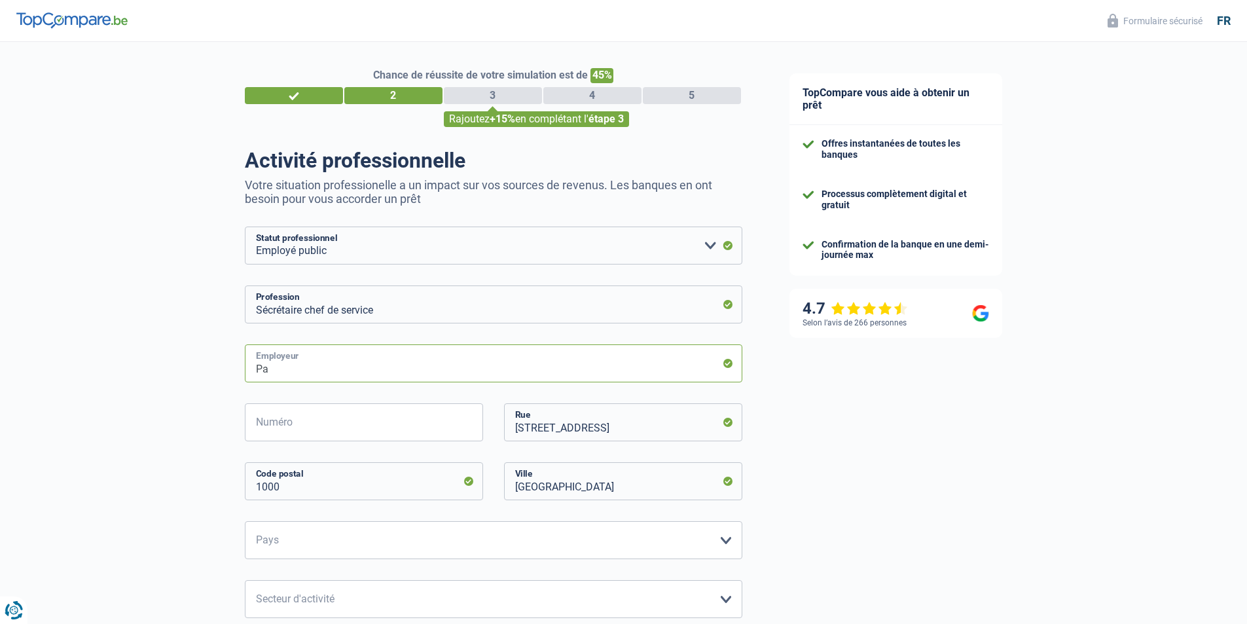
type input "P"
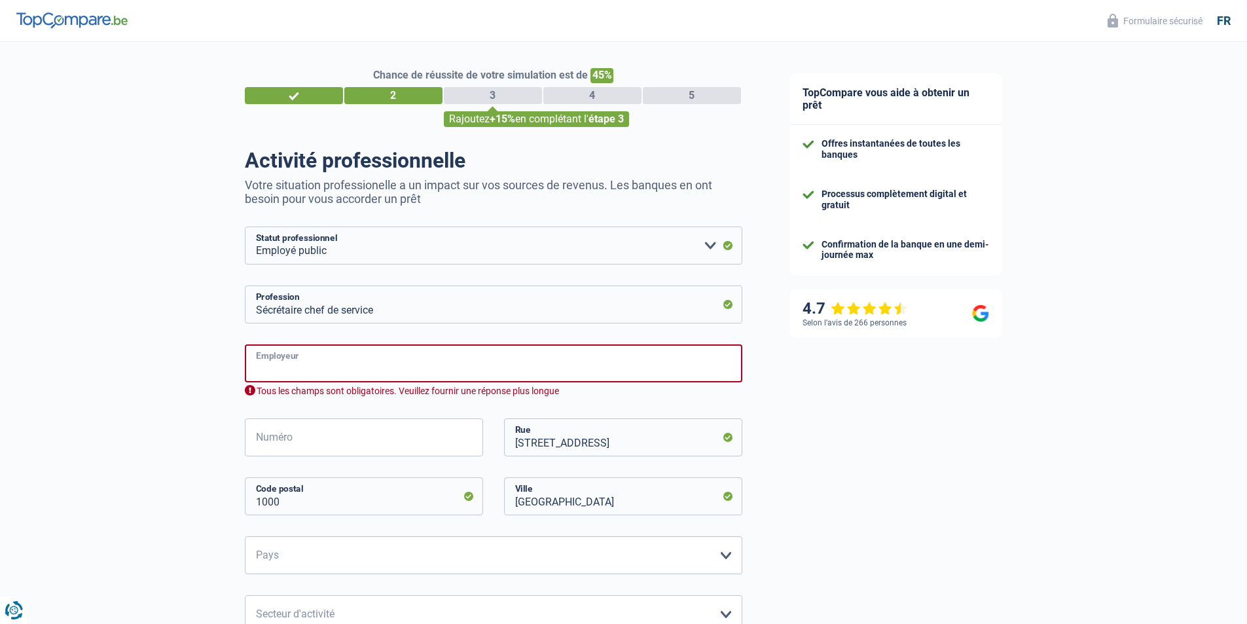
click at [547, 382] on input "Employeur" at bounding box center [493, 363] width 497 height 38
select select "32"
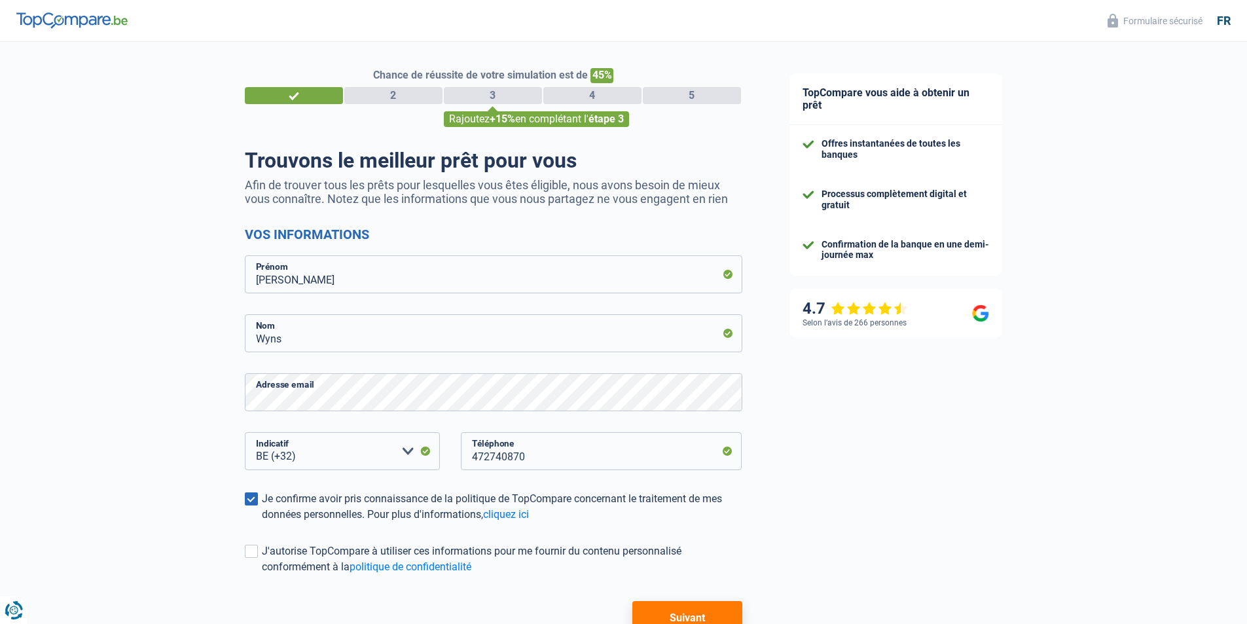
click at [686, 620] on button "Suivant" at bounding box center [686, 617] width 109 height 33
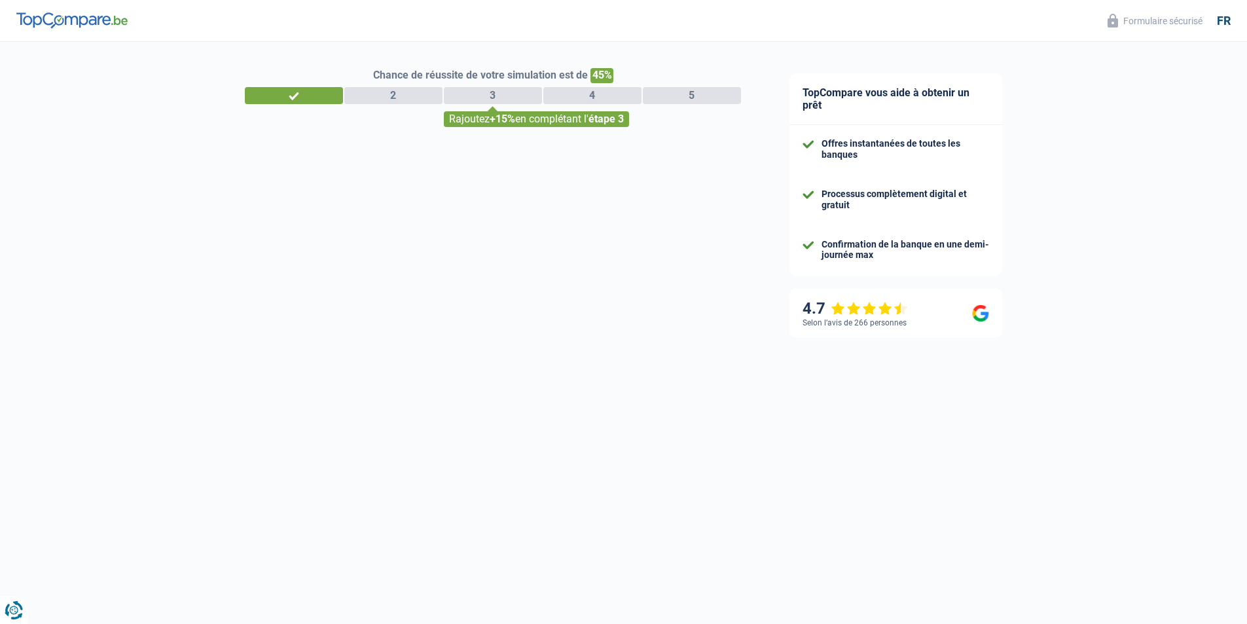
select select "publicEmployee"
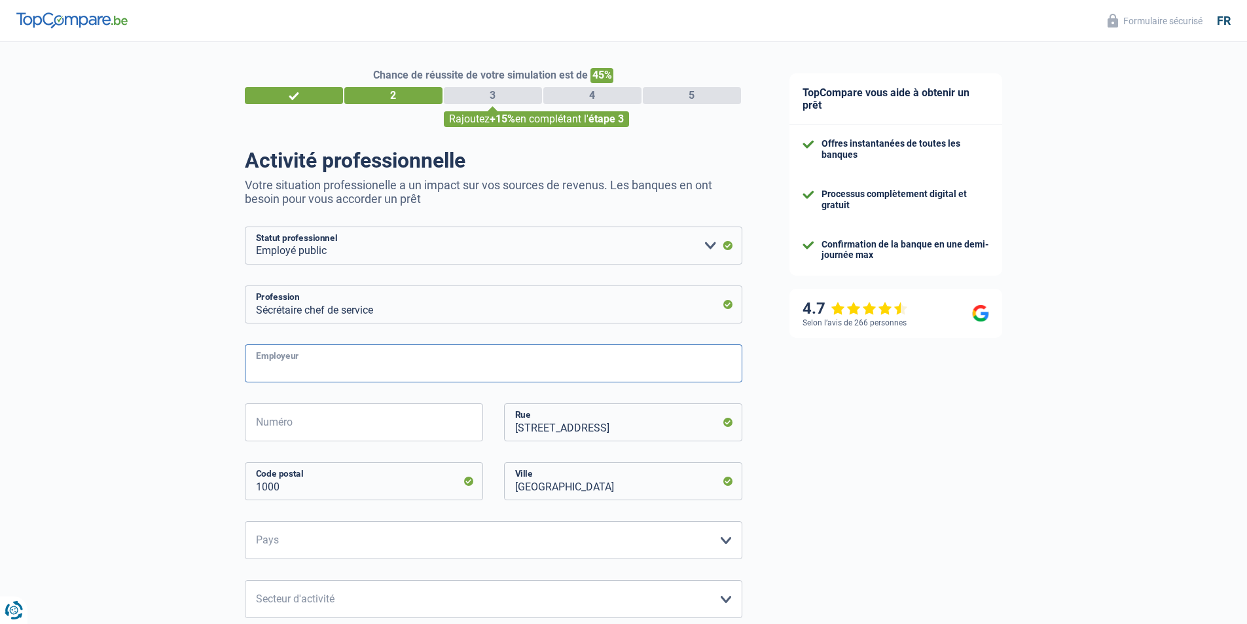
click at [626, 370] on input "Employeur" at bounding box center [493, 363] width 497 height 38
drag, startPoint x: 646, startPoint y: 423, endPoint x: 528, endPoint y: 441, distance: 119.8
click at [528, 441] on input "Rue de Loxum 25" at bounding box center [623, 422] width 238 height 38
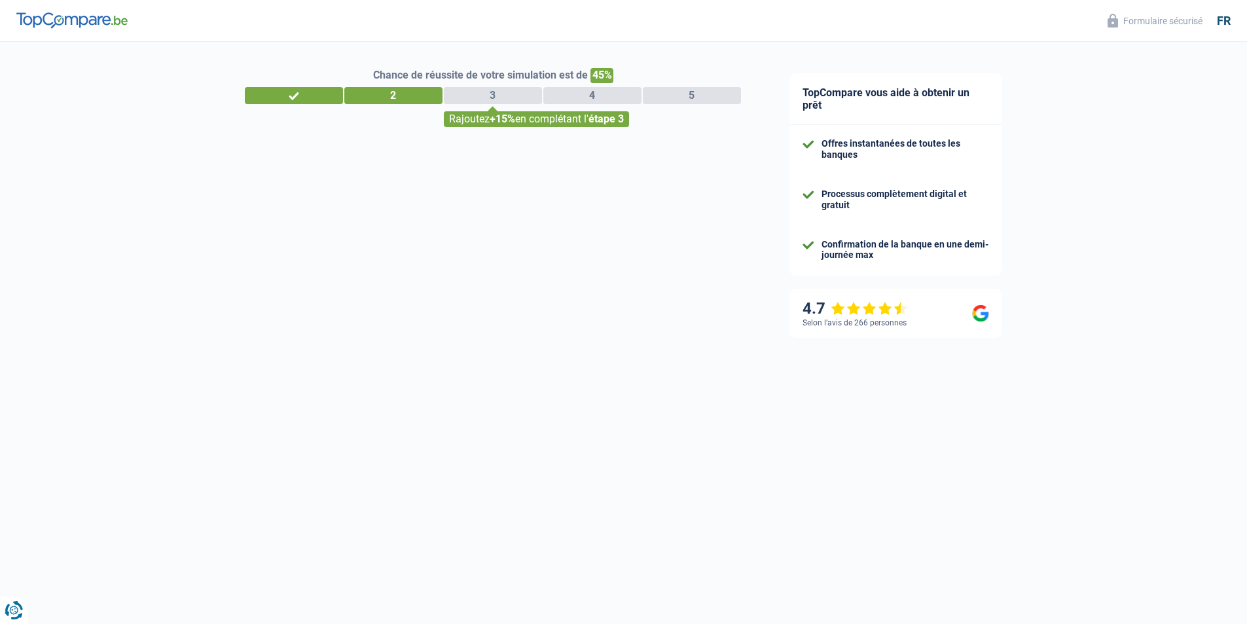
select select "32"
